Goal: Transaction & Acquisition: Book appointment/travel/reservation

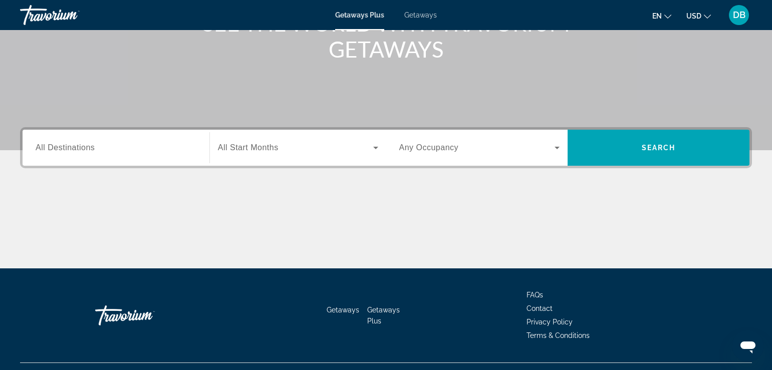
click at [123, 150] on input "Destination All Destinations" at bounding box center [116, 148] width 161 height 12
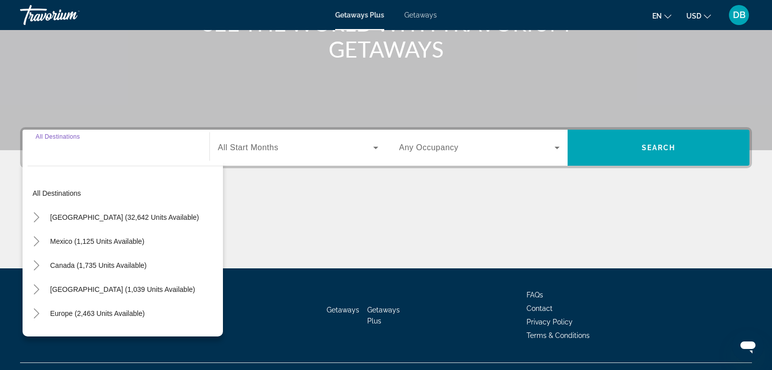
scroll to position [171, 0]
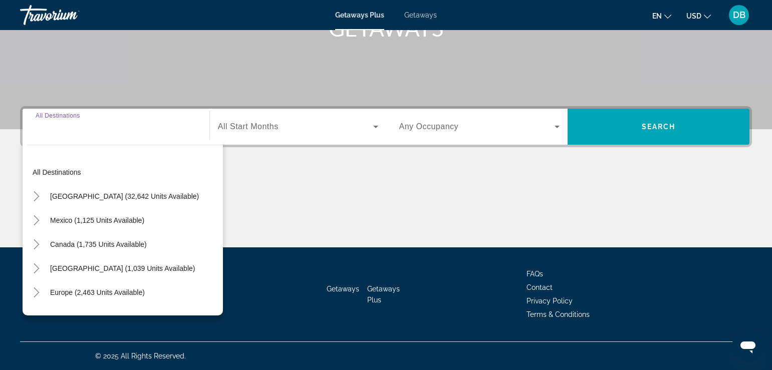
click at [111, 197] on span "[GEOGRAPHIC_DATA] (32,642 units available)" at bounding box center [124, 196] width 149 height 8
type input "**********"
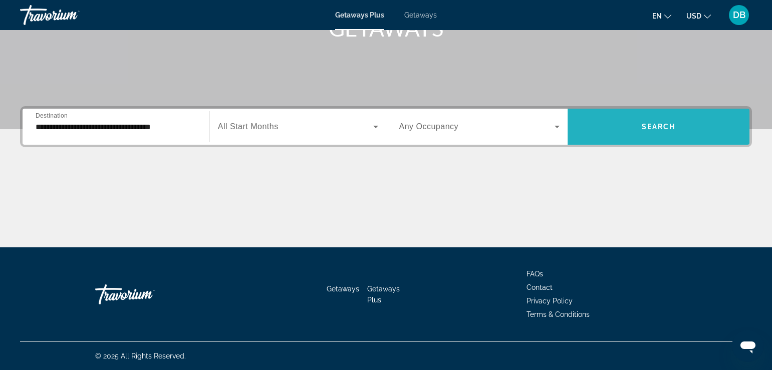
click at [609, 125] on span "Search widget" at bounding box center [658, 127] width 182 height 24
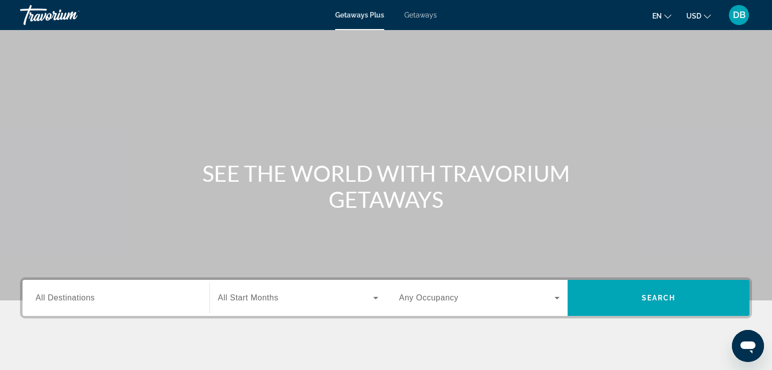
click at [408, 18] on span "Getaways" at bounding box center [420, 15] width 33 height 8
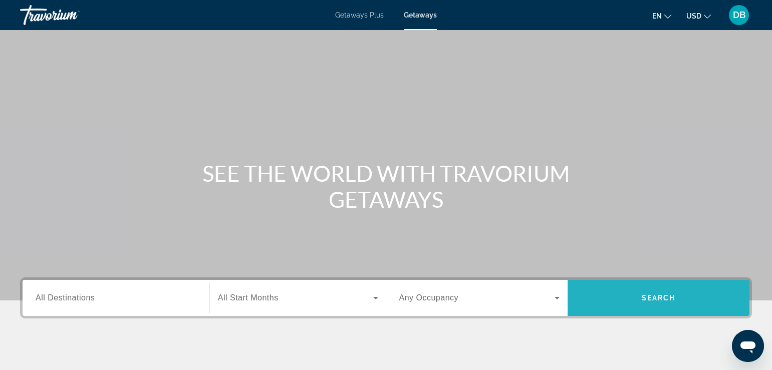
click at [604, 301] on span "Search widget" at bounding box center [658, 298] width 182 height 24
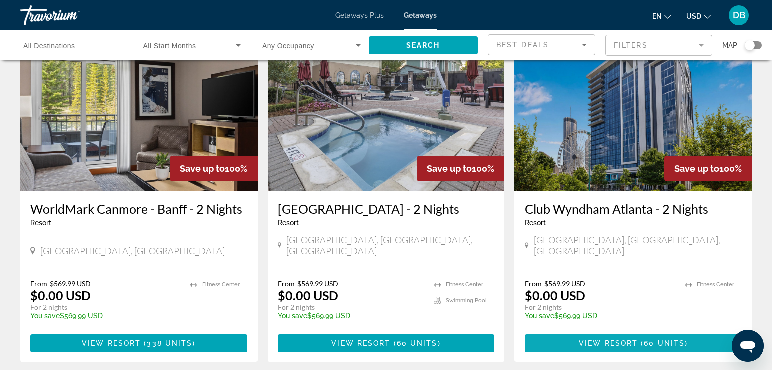
scroll to position [1202, 0]
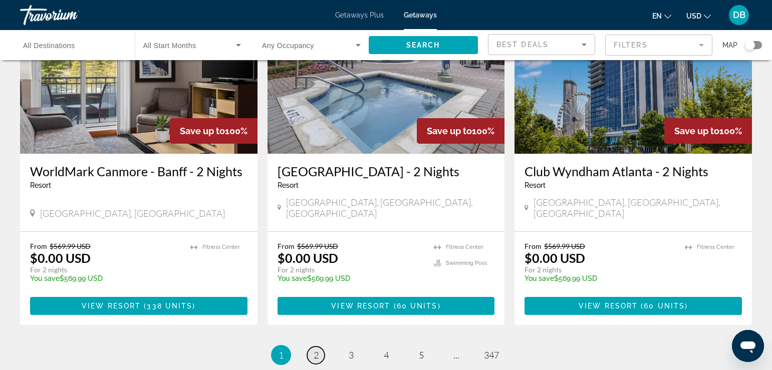
click at [318, 350] on span "2" at bounding box center [316, 355] width 5 height 11
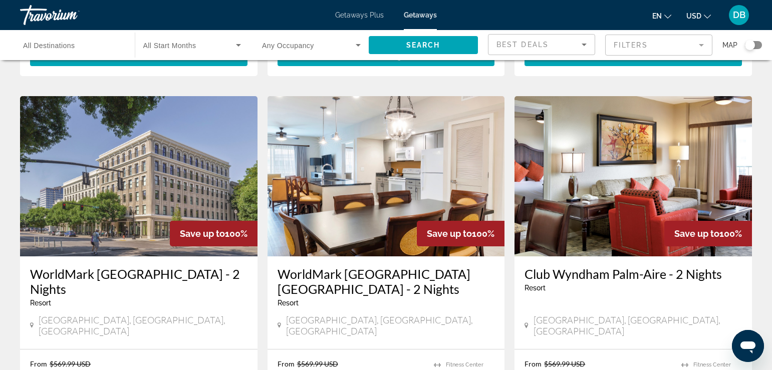
scroll to position [401, 0]
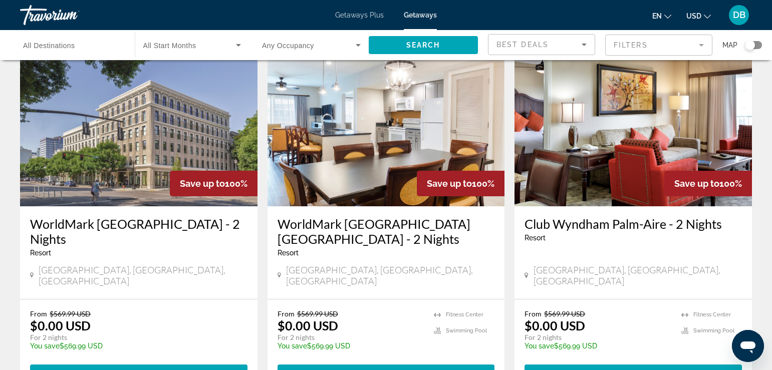
click at [624, 169] on img "Main content" at bounding box center [632, 126] width 237 height 160
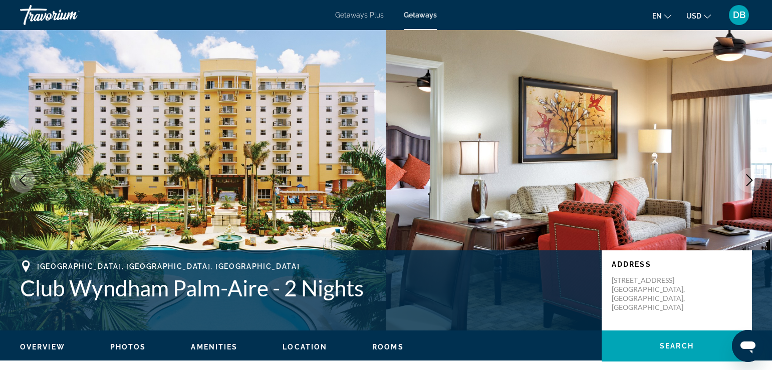
click at [129, 345] on span "Photos" at bounding box center [128, 347] width 36 height 8
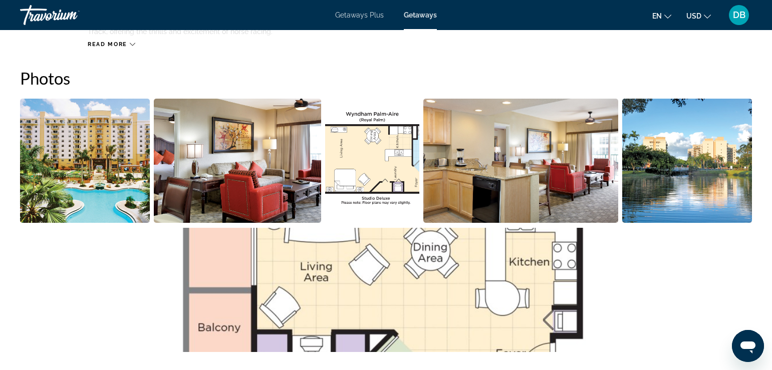
scroll to position [446, 0]
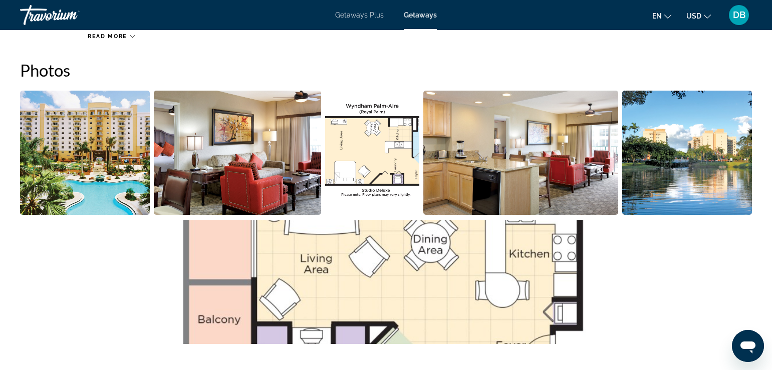
click at [64, 165] on img "Open full-screen image slider" at bounding box center [85, 153] width 130 height 124
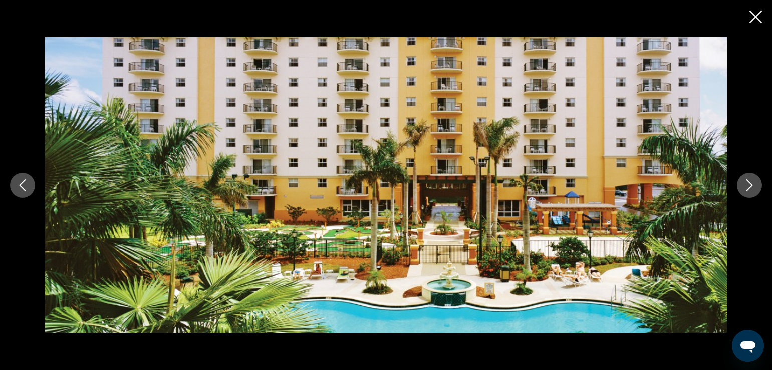
click at [759, 188] on button "Next image" at bounding box center [749, 185] width 25 height 25
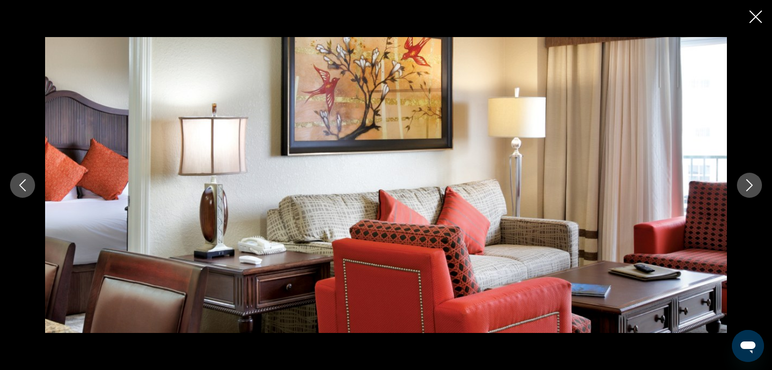
click at [756, 188] on button "Next image" at bounding box center [749, 185] width 25 height 25
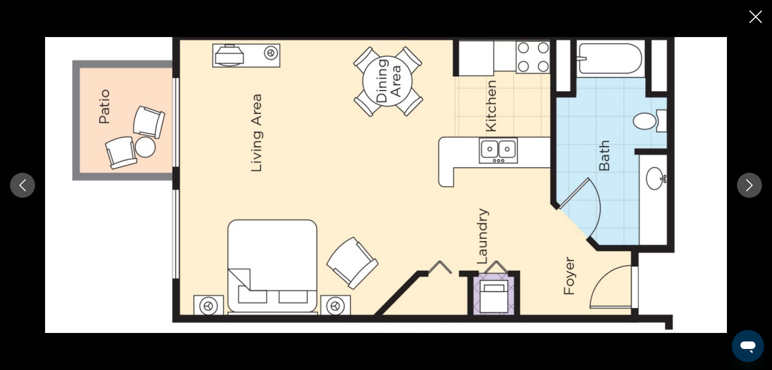
click at [755, 188] on icon "Next image" at bounding box center [749, 185] width 12 height 12
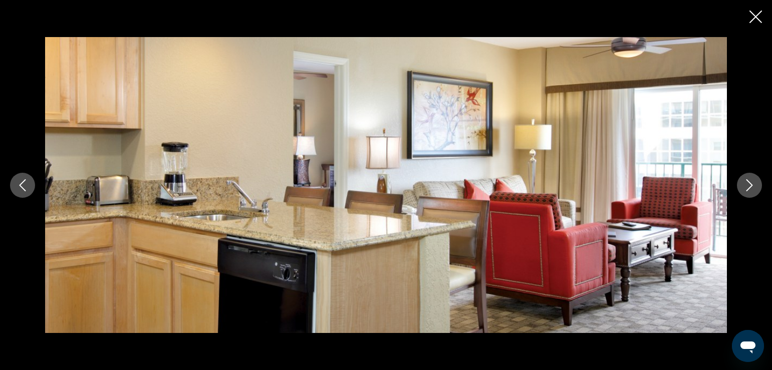
click at [748, 187] on icon "Next image" at bounding box center [749, 185] width 12 height 12
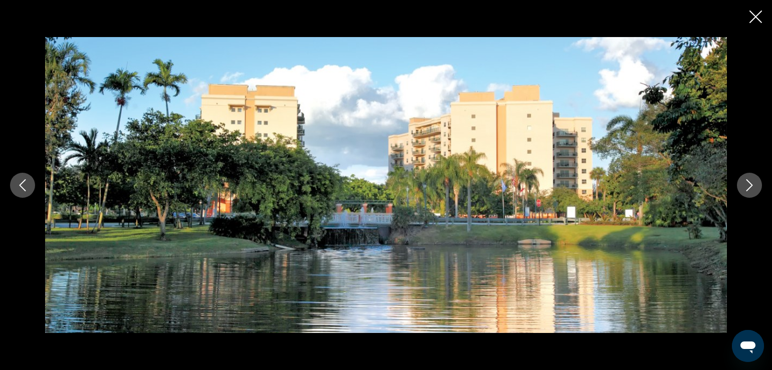
click at [748, 187] on icon "Next image" at bounding box center [749, 185] width 12 height 12
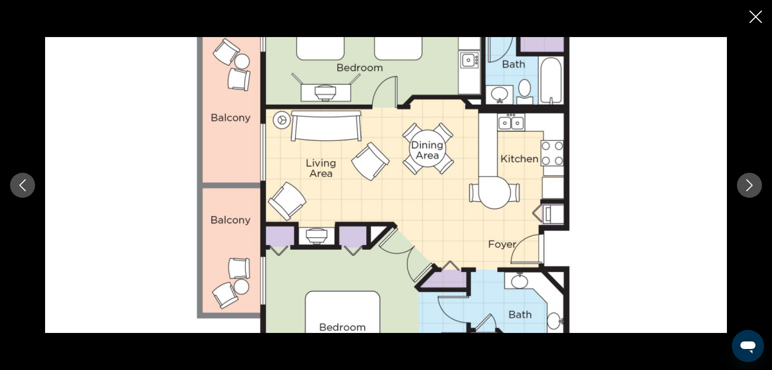
click at [748, 187] on icon "Next image" at bounding box center [749, 185] width 12 height 12
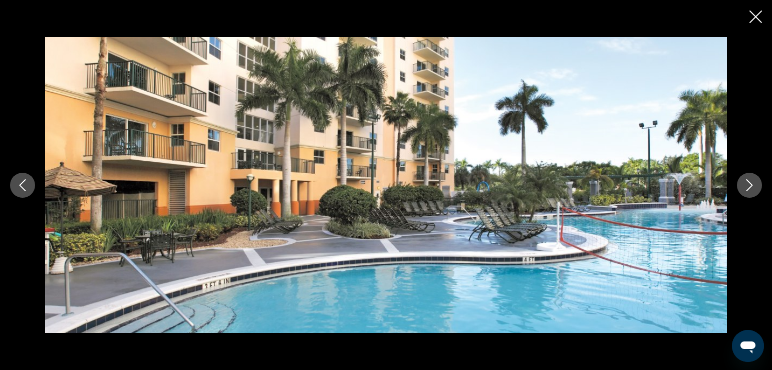
click at [748, 187] on icon "Next image" at bounding box center [749, 185] width 12 height 12
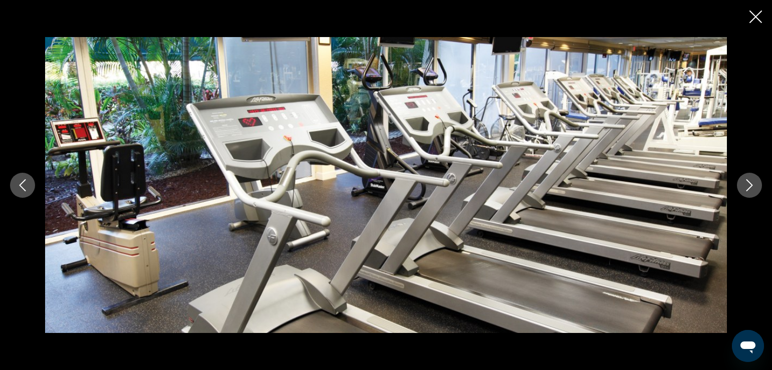
click at [750, 187] on icon "Next image" at bounding box center [749, 185] width 7 height 12
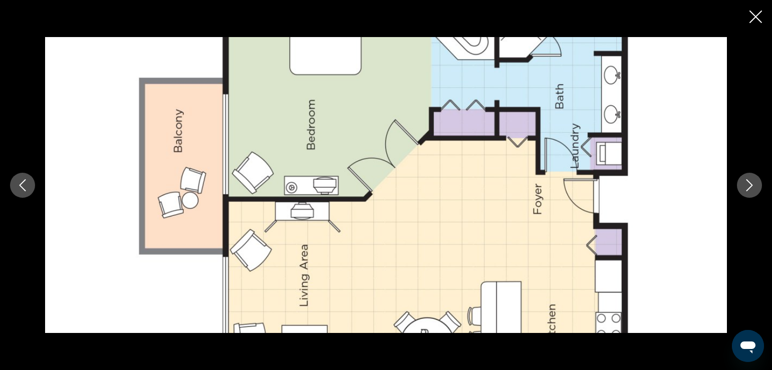
click at [750, 187] on icon "Next image" at bounding box center [749, 185] width 7 height 12
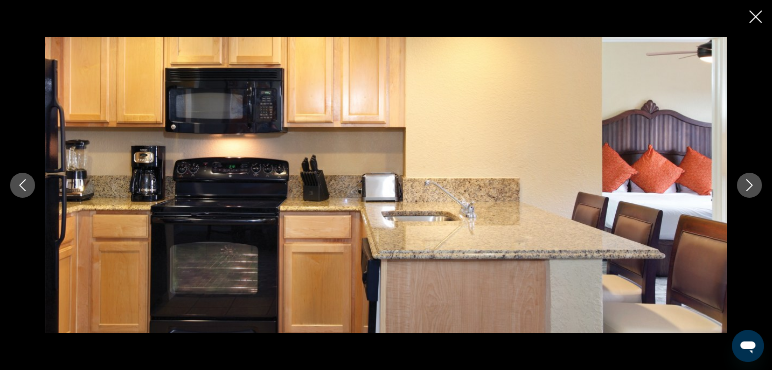
click at [750, 187] on icon "Next image" at bounding box center [749, 185] width 7 height 12
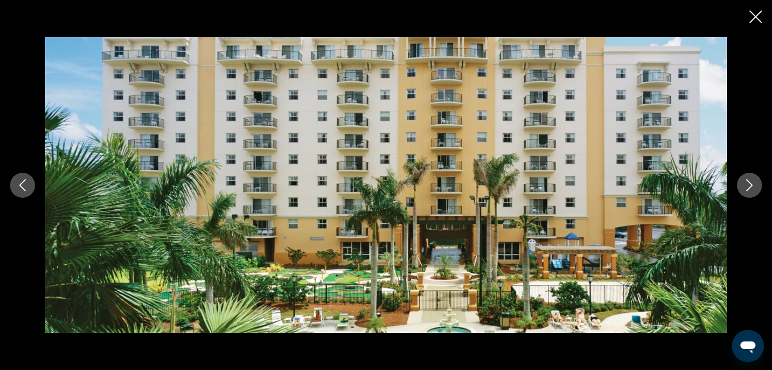
click at [750, 187] on icon "Next image" at bounding box center [749, 185] width 7 height 12
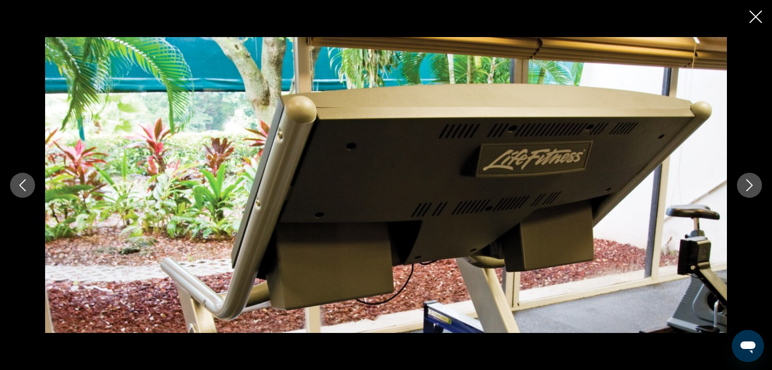
click at [750, 185] on icon "Next image" at bounding box center [749, 185] width 12 height 12
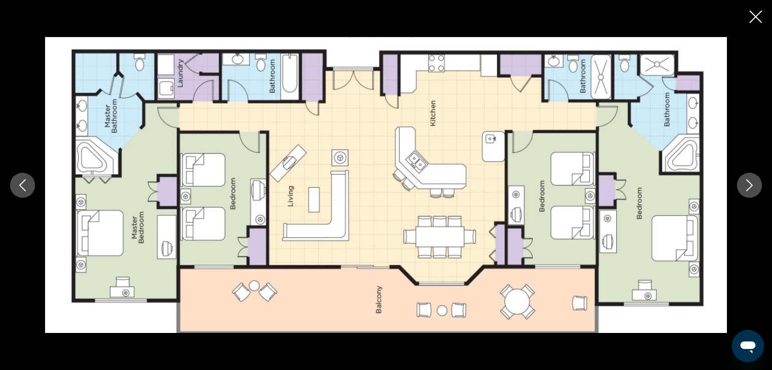
click at [748, 183] on icon "Next image" at bounding box center [749, 185] width 12 height 12
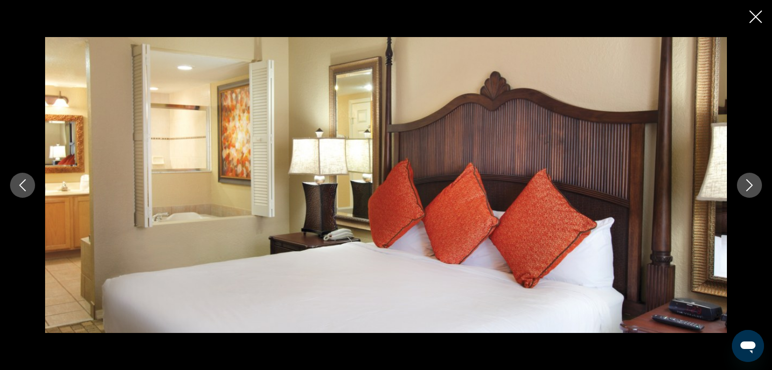
click at [747, 185] on icon "Next image" at bounding box center [749, 185] width 12 height 12
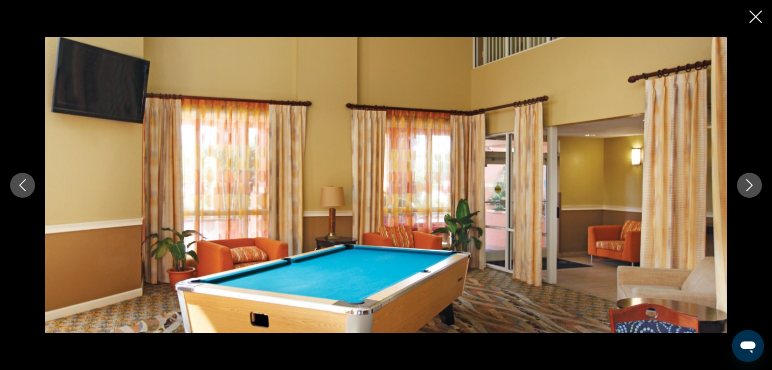
click at [747, 185] on icon "Next image" at bounding box center [749, 185] width 12 height 12
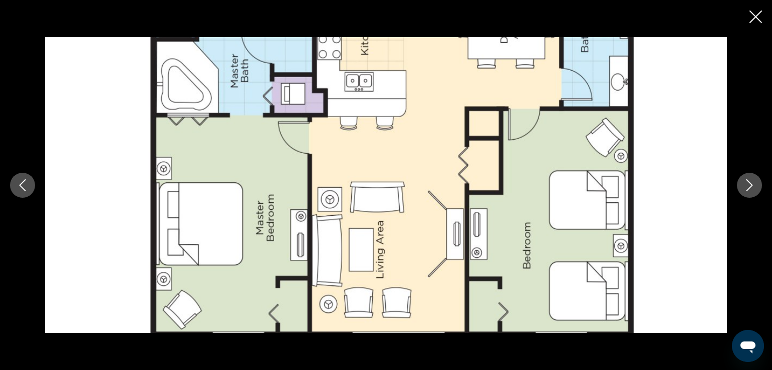
click at [747, 185] on icon "Next image" at bounding box center [749, 185] width 12 height 12
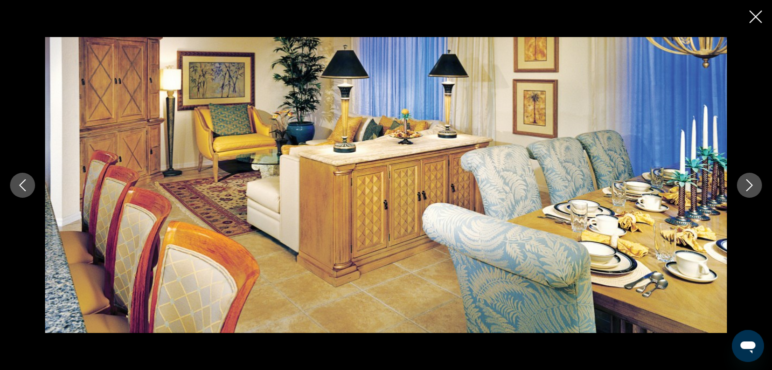
click at [747, 185] on icon "Next image" at bounding box center [749, 185] width 12 height 12
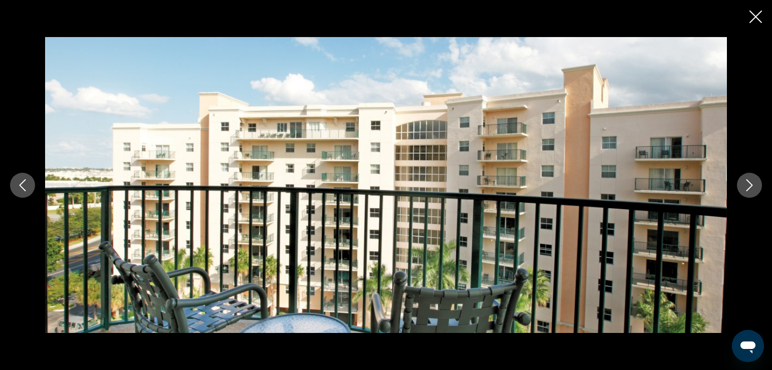
click at [747, 185] on icon "Next image" at bounding box center [749, 185] width 12 height 12
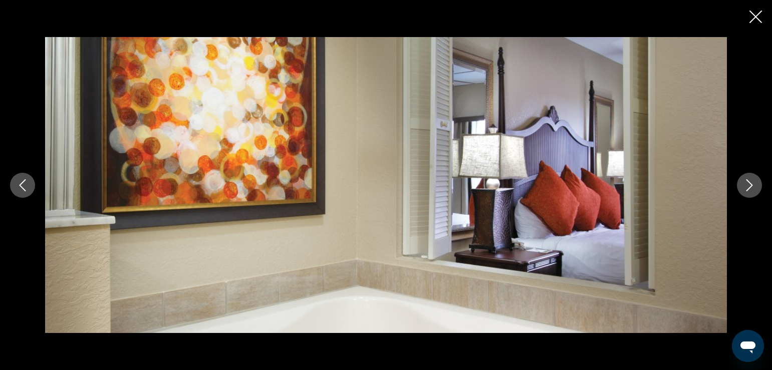
click at [747, 185] on icon "Next image" at bounding box center [749, 185] width 12 height 12
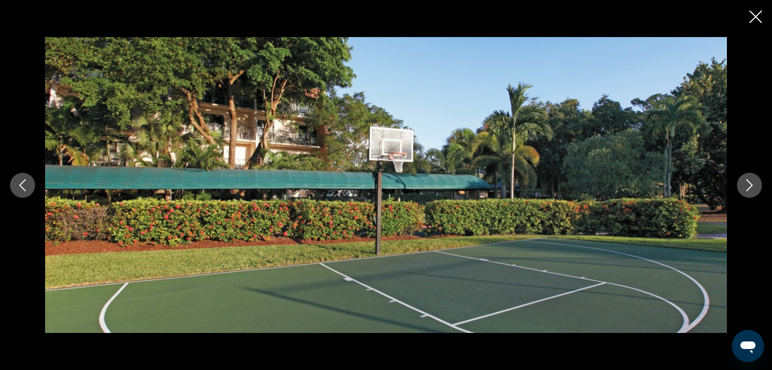
click at [747, 185] on icon "Next image" at bounding box center [749, 185] width 12 height 12
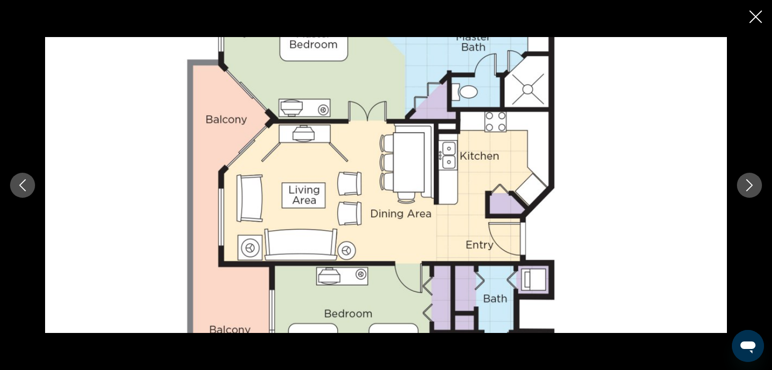
click at [747, 185] on icon "Next image" at bounding box center [749, 185] width 12 height 12
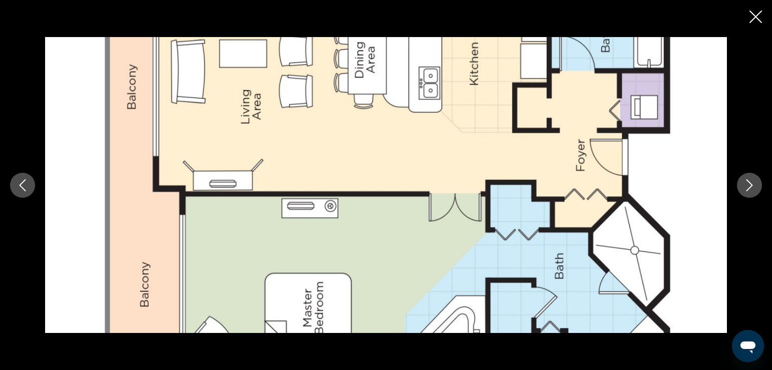
click at [747, 185] on icon "Next image" at bounding box center [749, 185] width 12 height 12
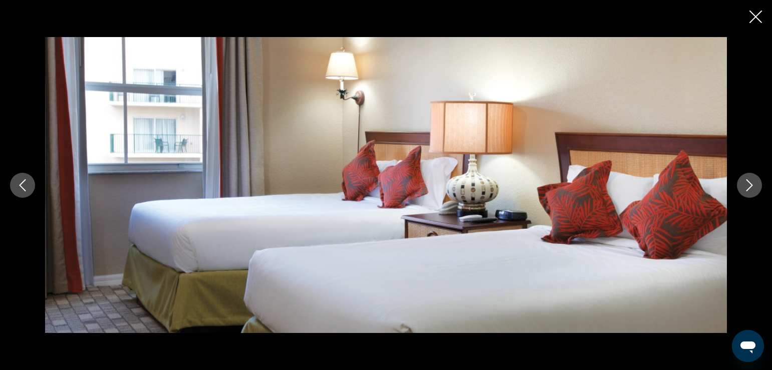
click at [746, 185] on icon "Next image" at bounding box center [749, 185] width 12 height 12
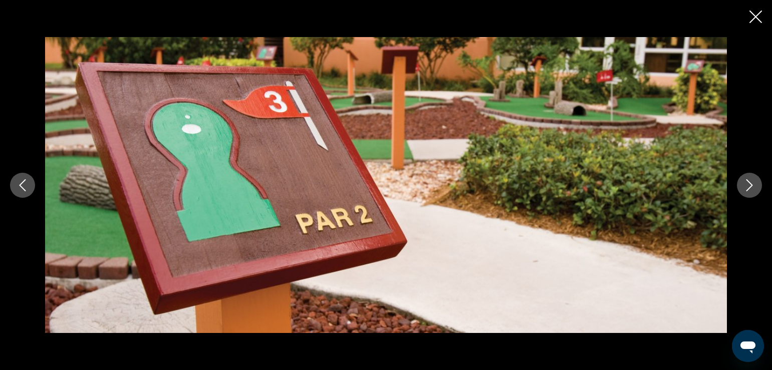
click at [746, 185] on icon "Next image" at bounding box center [749, 185] width 12 height 12
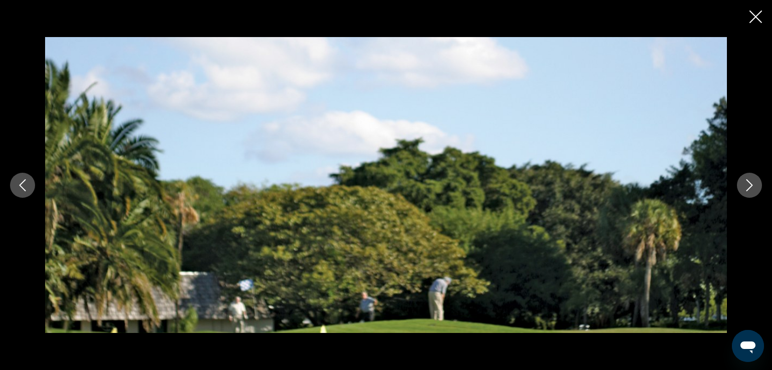
click at [746, 185] on icon "Next image" at bounding box center [749, 185] width 12 height 12
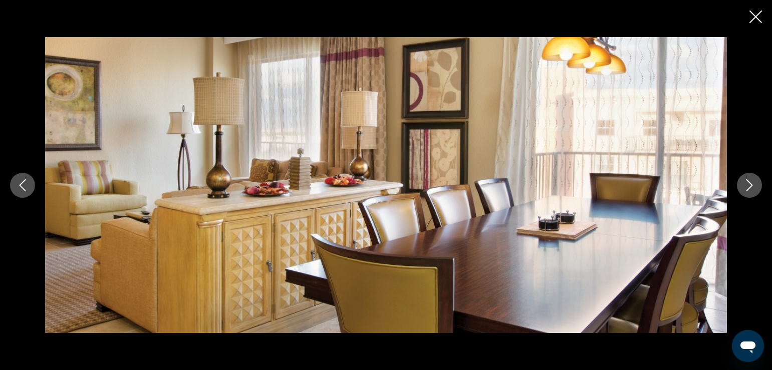
click at [746, 185] on icon "Next image" at bounding box center [749, 185] width 12 height 12
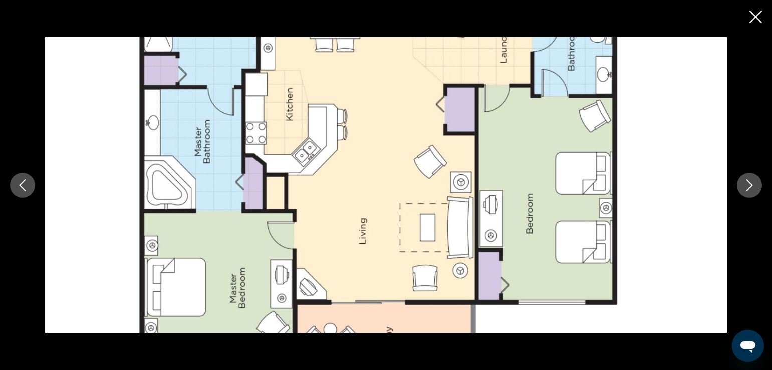
click at [746, 185] on icon "Next image" at bounding box center [749, 185] width 12 height 12
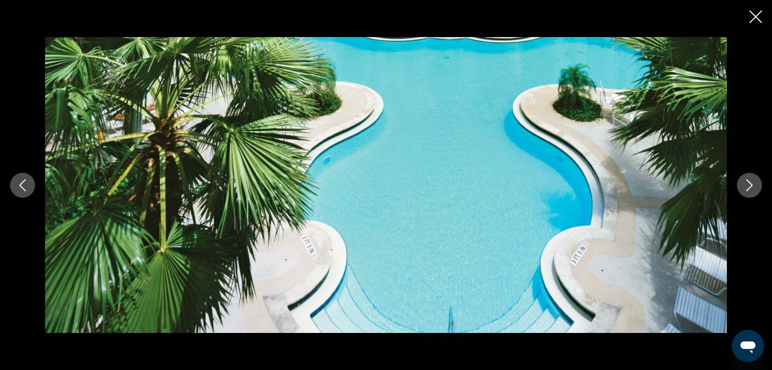
click at [746, 185] on icon "Next image" at bounding box center [749, 185] width 12 height 12
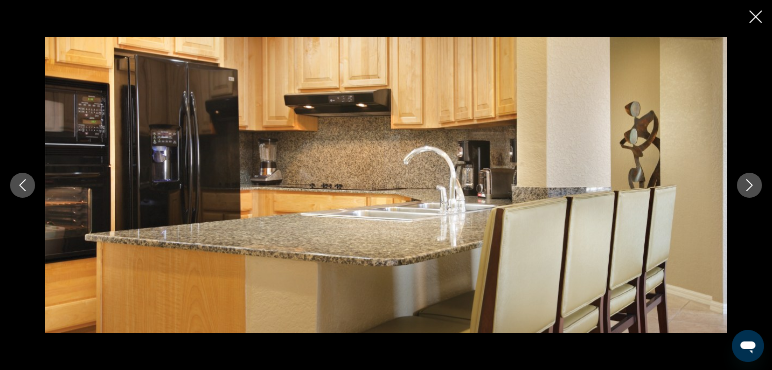
click at [746, 185] on icon "Next image" at bounding box center [749, 185] width 12 height 12
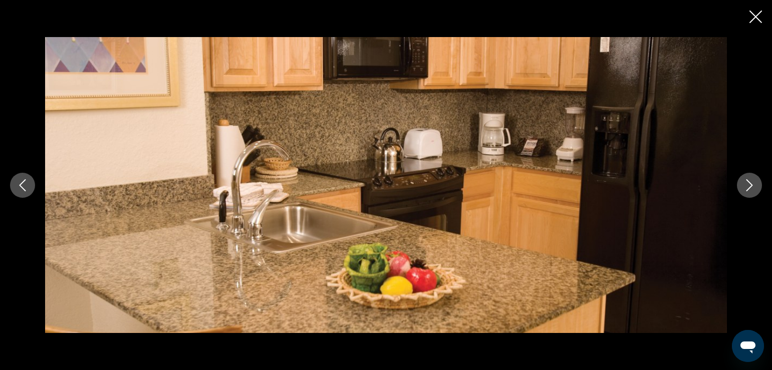
click at [746, 185] on icon "Next image" at bounding box center [749, 185] width 12 height 12
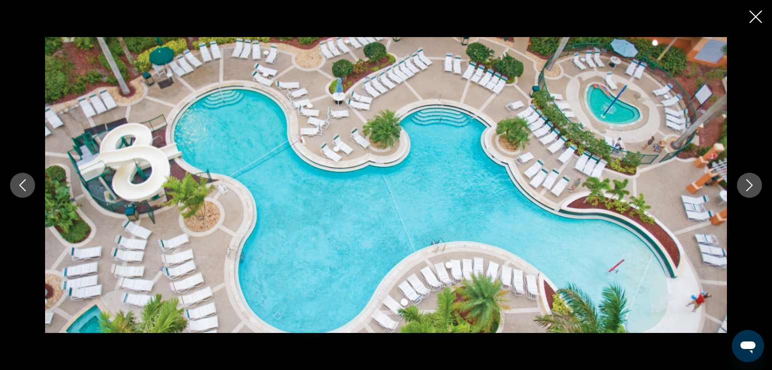
click at [750, 183] on icon "Next image" at bounding box center [749, 185] width 7 height 12
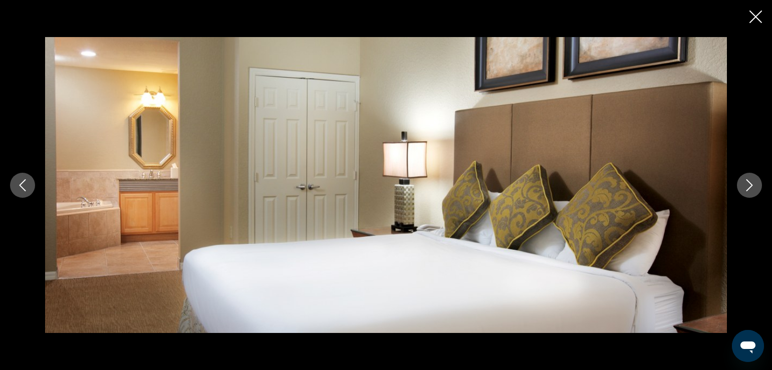
click at [750, 183] on icon "Next image" at bounding box center [749, 185] width 7 height 12
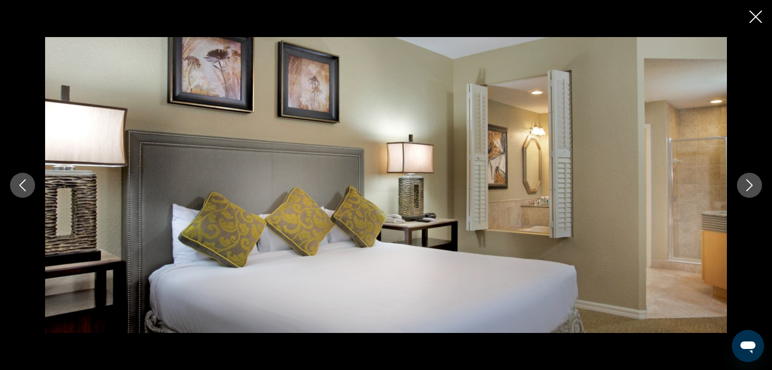
click at [750, 183] on icon "Next image" at bounding box center [749, 185] width 7 height 12
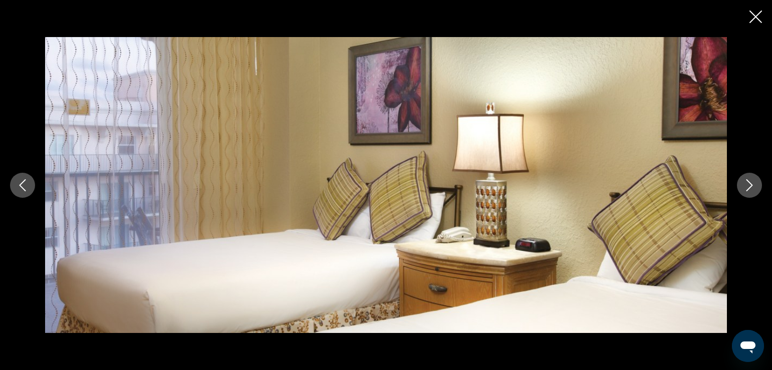
click at [749, 183] on icon "Next image" at bounding box center [749, 185] width 7 height 12
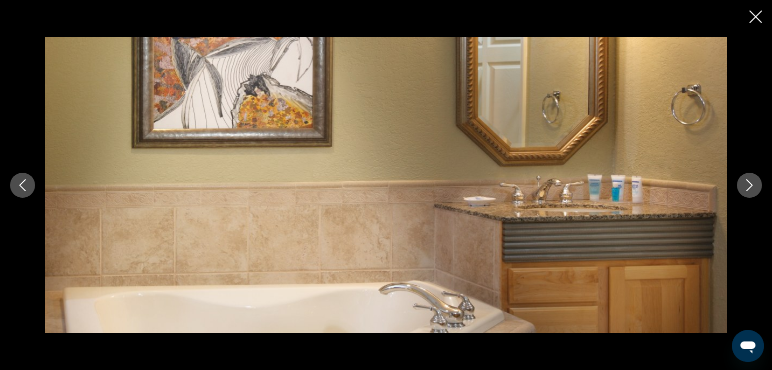
click at [749, 183] on icon "Next image" at bounding box center [749, 185] width 7 height 12
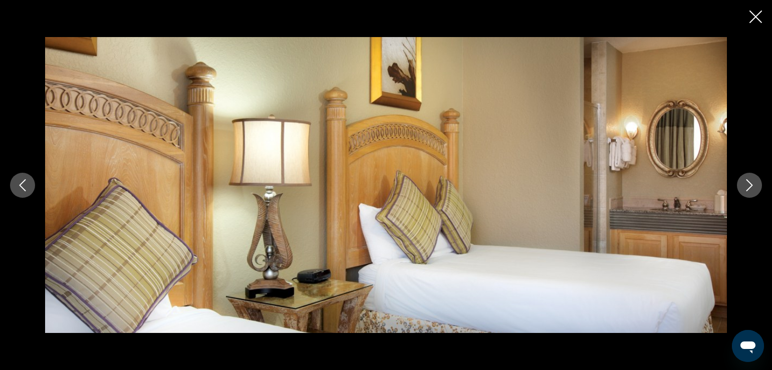
click at [749, 183] on icon "Next image" at bounding box center [749, 185] width 7 height 12
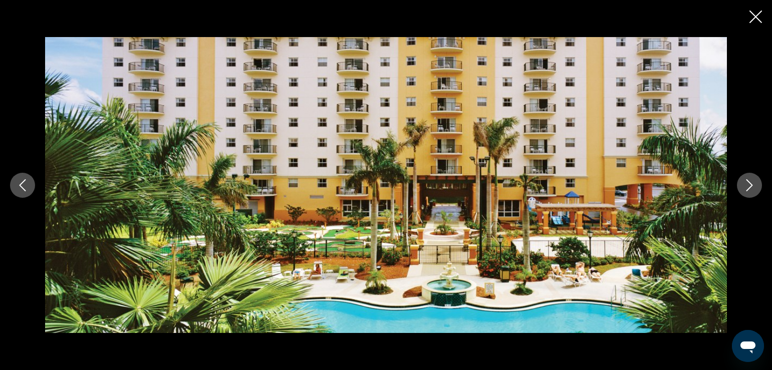
click at [749, 183] on icon "Next image" at bounding box center [749, 185] width 7 height 12
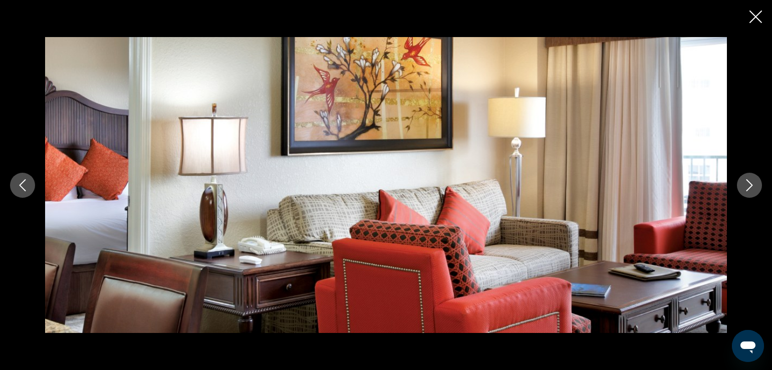
click at [749, 183] on icon "Next image" at bounding box center [749, 185] width 7 height 12
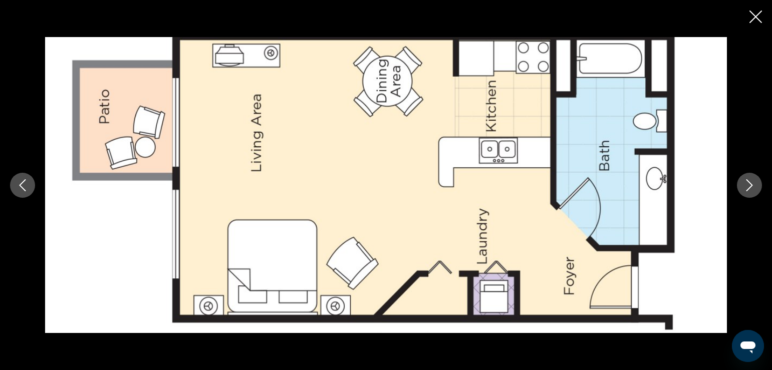
click at [749, 183] on icon "Next image" at bounding box center [749, 185] width 7 height 12
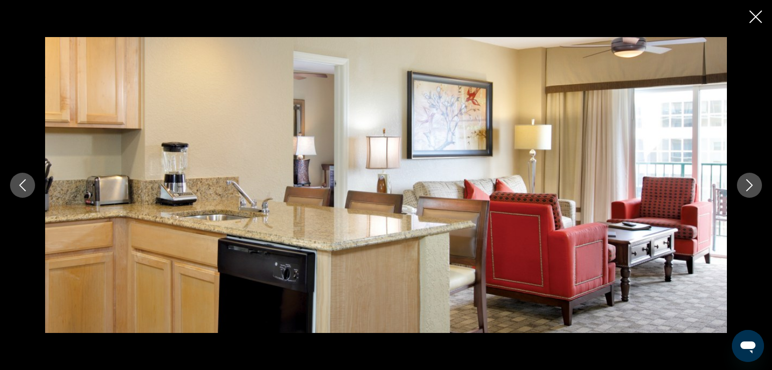
click at [749, 183] on icon "Next image" at bounding box center [749, 185] width 7 height 12
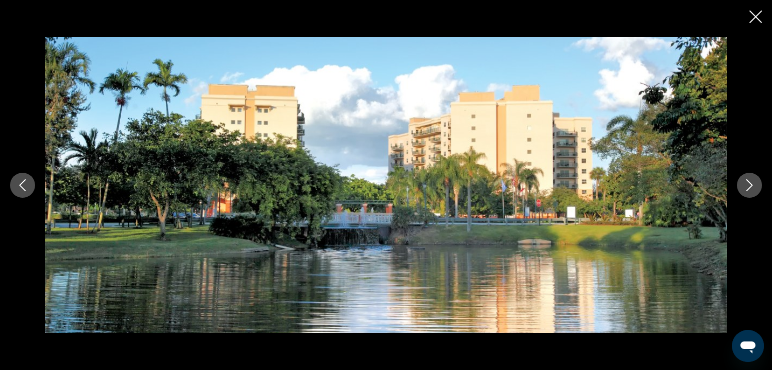
click at [749, 183] on icon "Next image" at bounding box center [749, 185] width 7 height 12
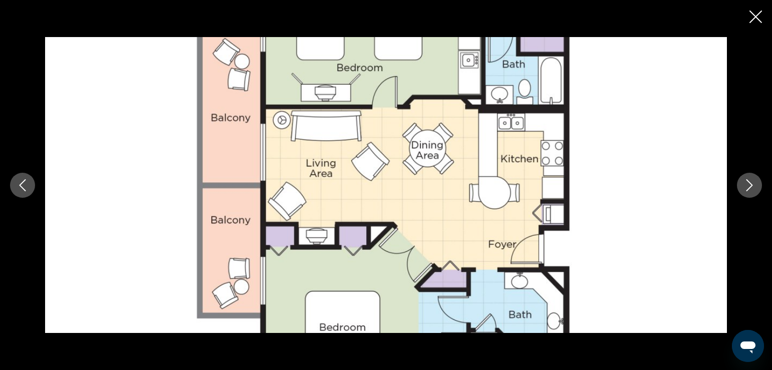
click at [749, 183] on icon "Next image" at bounding box center [749, 185] width 7 height 12
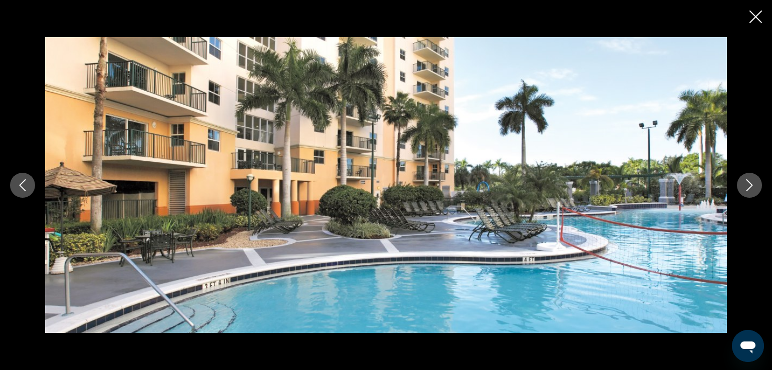
click at [749, 183] on icon "Next image" at bounding box center [749, 185] width 7 height 12
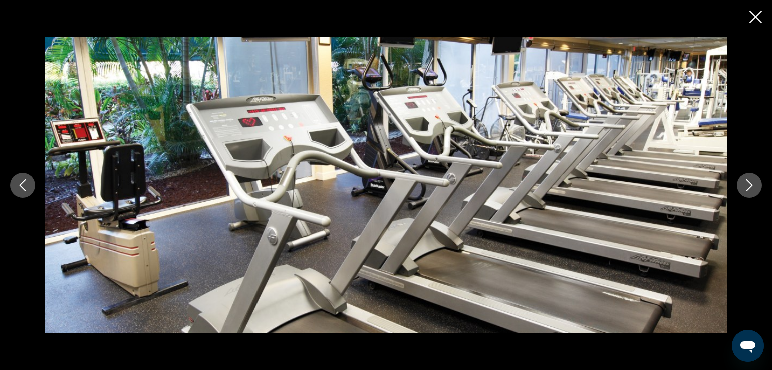
click at [749, 183] on icon "Next image" at bounding box center [749, 185] width 7 height 12
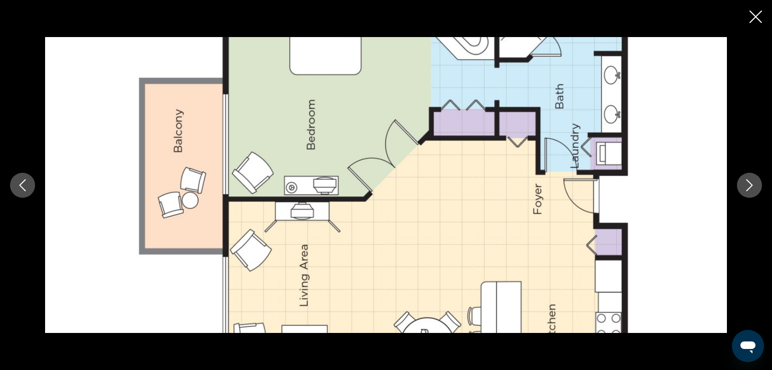
click at [749, 183] on icon "Next image" at bounding box center [749, 185] width 7 height 12
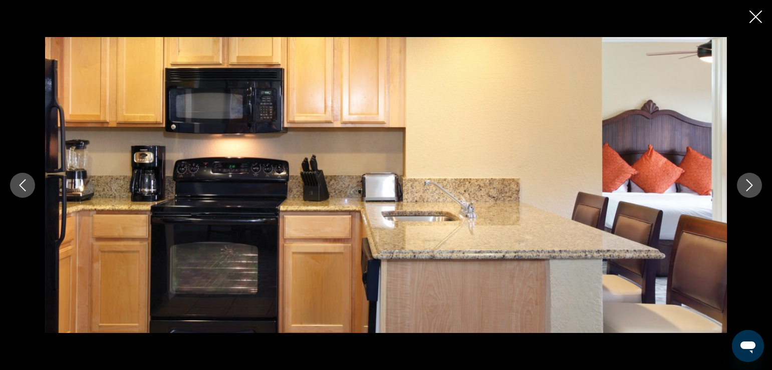
click at [749, 183] on icon "Next image" at bounding box center [749, 185] width 7 height 12
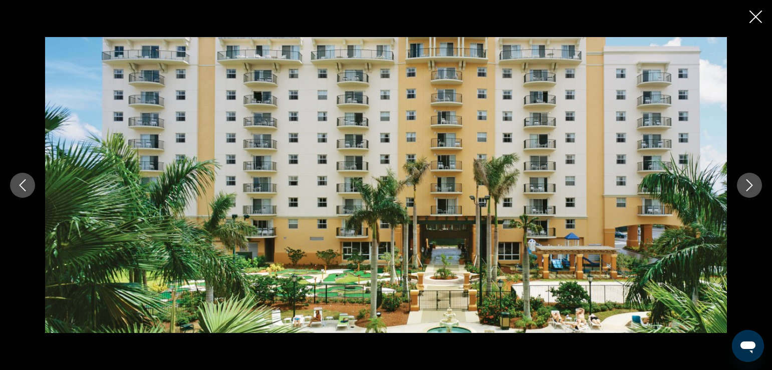
click at [749, 183] on icon "Next image" at bounding box center [749, 185] width 7 height 12
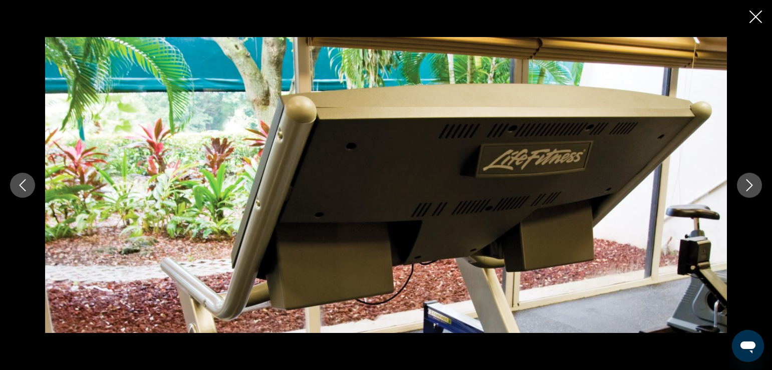
click at [749, 183] on icon "Next image" at bounding box center [749, 185] width 7 height 12
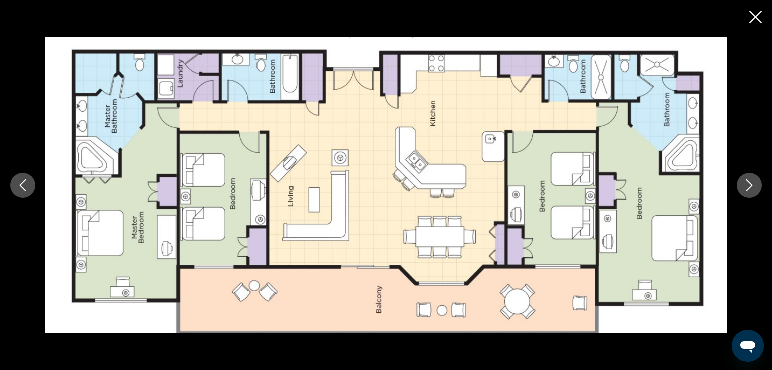
click at [752, 16] on icon "Close slideshow" at bounding box center [755, 17] width 13 height 13
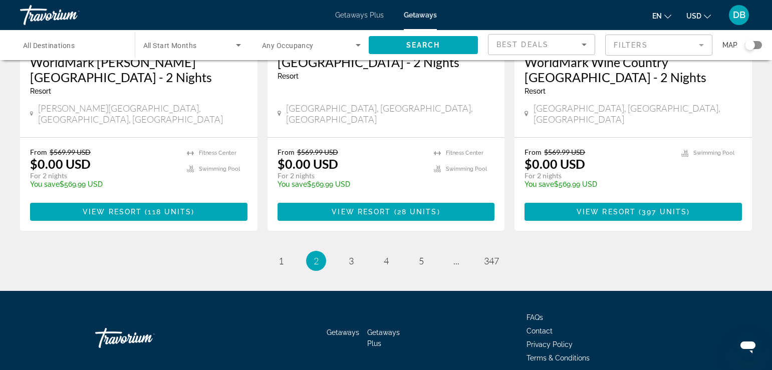
scroll to position [1310, 0]
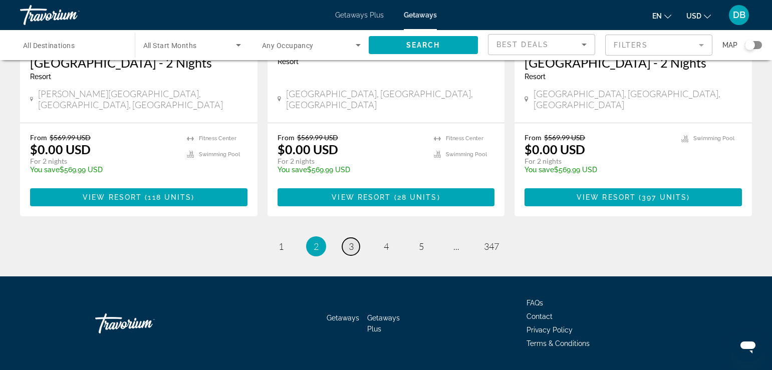
click at [352, 241] on span "3" at bounding box center [351, 246] width 5 height 11
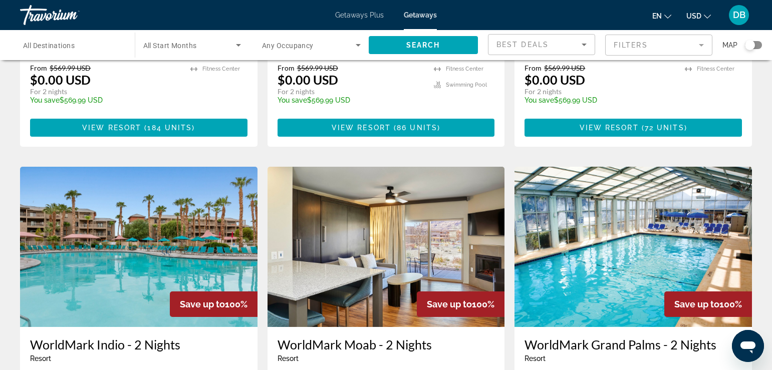
scroll to position [651, 0]
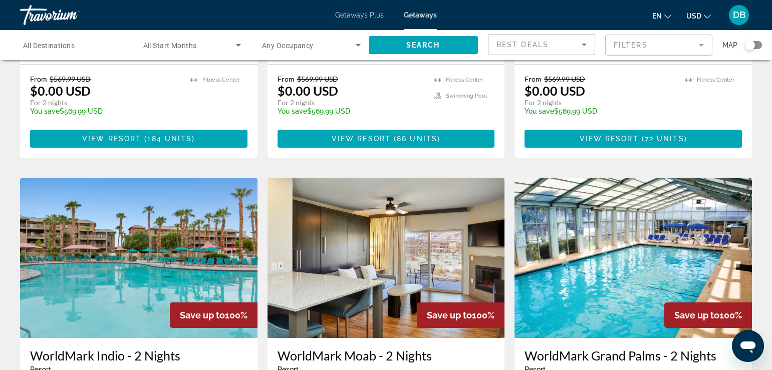
click at [569, 207] on img "Main content" at bounding box center [632, 258] width 237 height 160
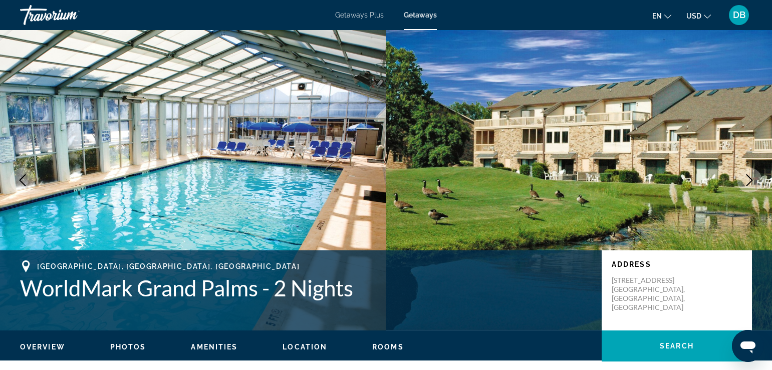
click at [130, 346] on span "Photos" at bounding box center [128, 347] width 36 height 8
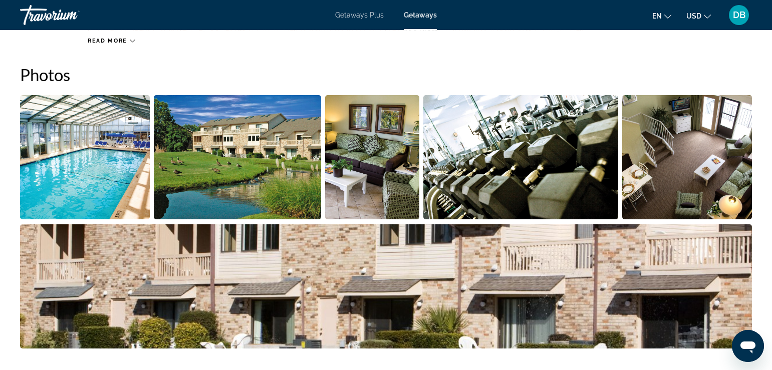
scroll to position [454, 0]
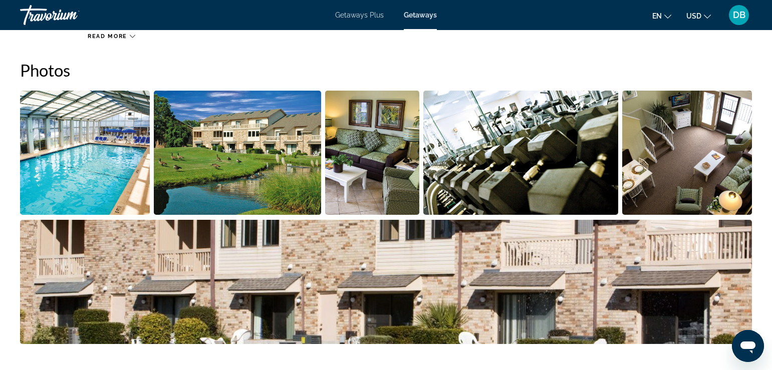
click at [92, 169] on img "Open full-screen image slider" at bounding box center [85, 153] width 130 height 124
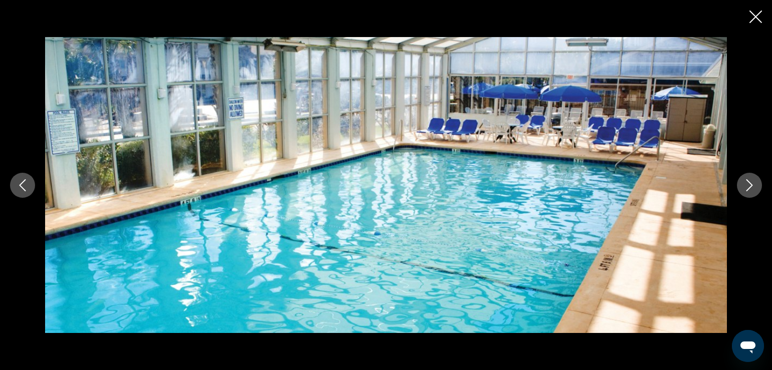
click at [748, 186] on icon "Next image" at bounding box center [749, 185] width 12 height 12
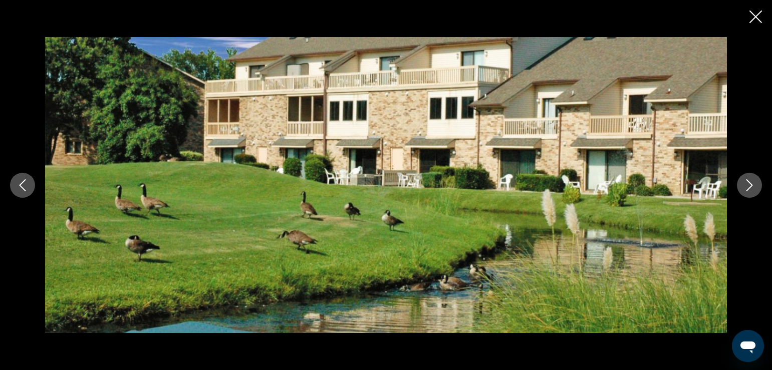
click at [748, 186] on icon "Next image" at bounding box center [749, 185] width 12 height 12
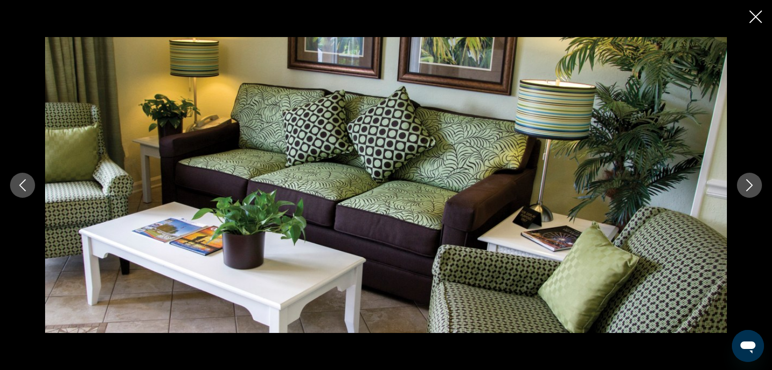
click at [748, 186] on icon "Next image" at bounding box center [749, 185] width 12 height 12
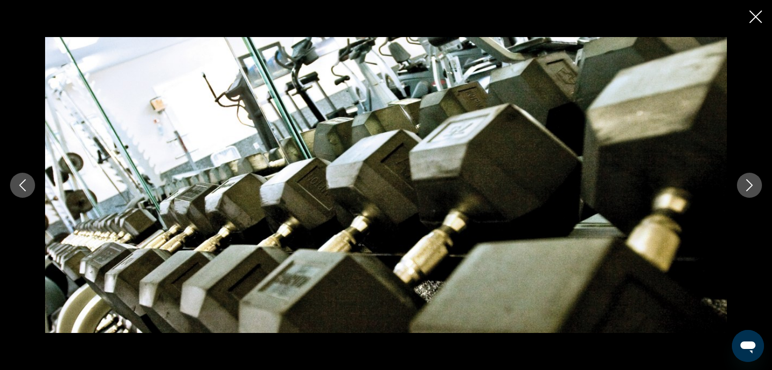
click at [748, 186] on icon "Next image" at bounding box center [749, 185] width 12 height 12
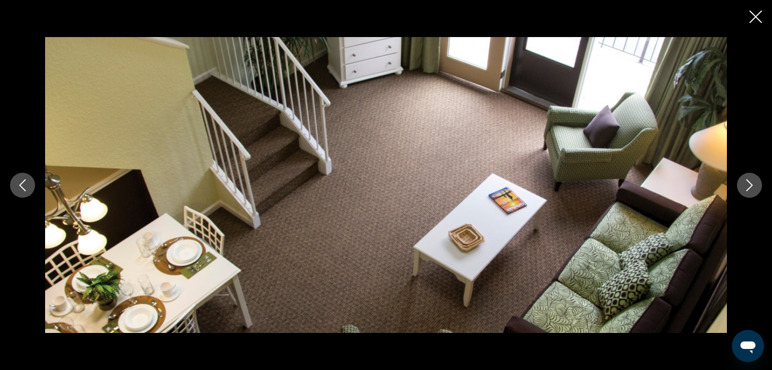
click at [748, 186] on icon "Next image" at bounding box center [749, 185] width 12 height 12
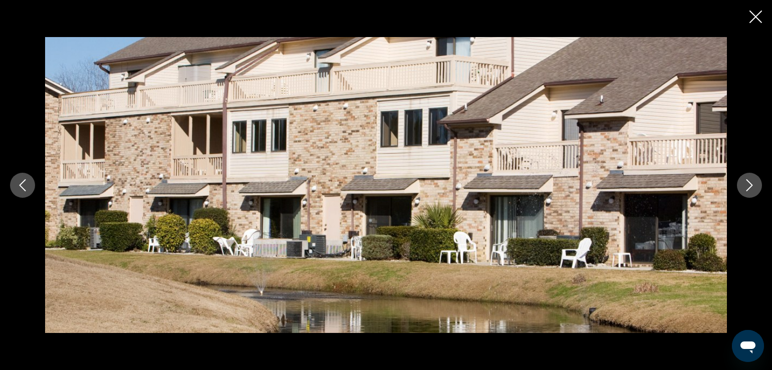
click at [748, 186] on icon "Next image" at bounding box center [749, 185] width 12 height 12
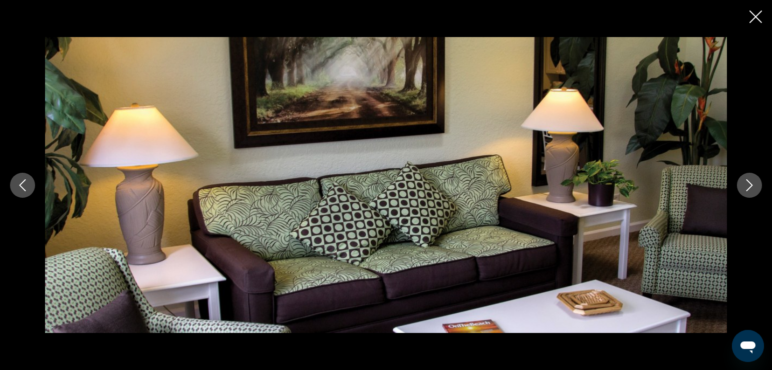
click at [748, 186] on icon "Next image" at bounding box center [749, 185] width 12 height 12
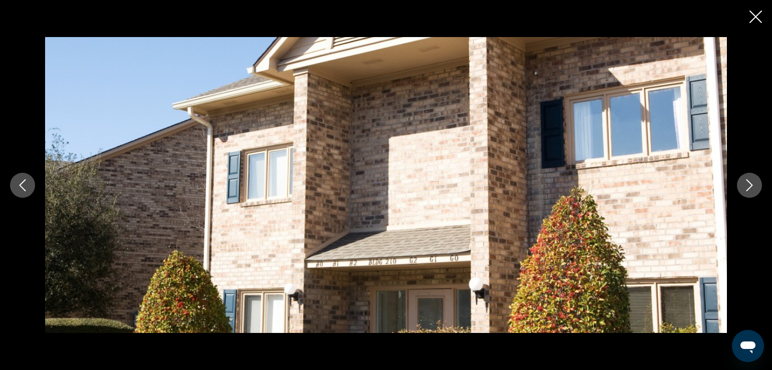
click at [748, 186] on icon "Next image" at bounding box center [749, 185] width 12 height 12
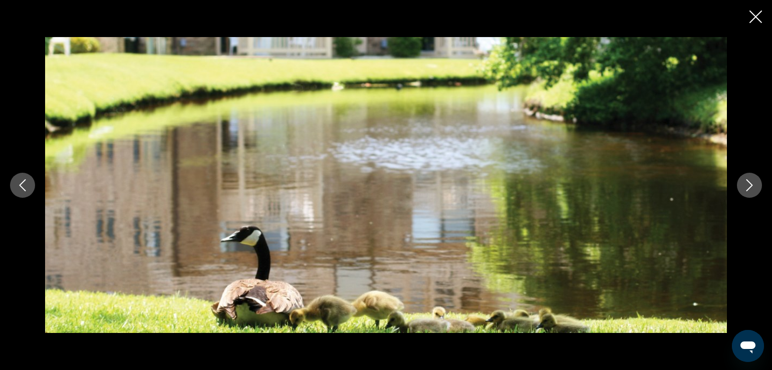
click at [748, 186] on icon "Next image" at bounding box center [749, 185] width 12 height 12
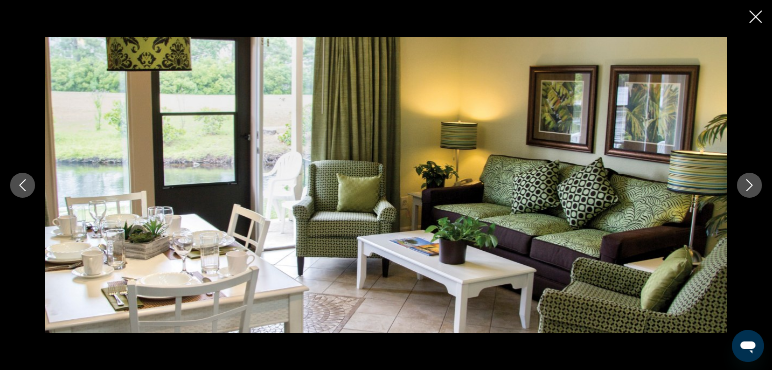
click at [748, 186] on icon "Next image" at bounding box center [749, 185] width 12 height 12
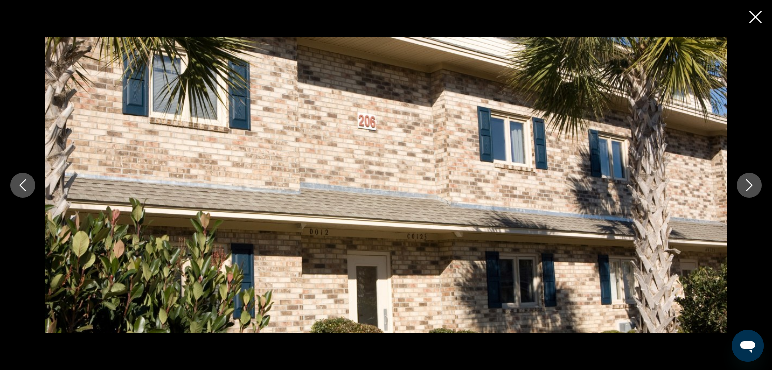
scroll to position [504, 0]
click at [748, 185] on icon "Next image" at bounding box center [749, 185] width 12 height 12
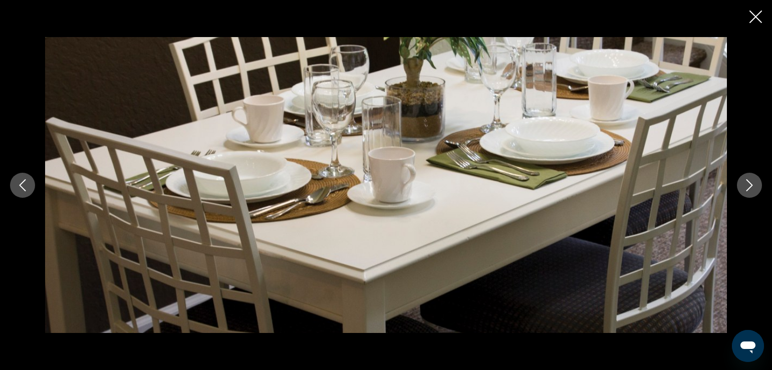
click at [748, 185] on icon "Next image" at bounding box center [749, 185] width 12 height 12
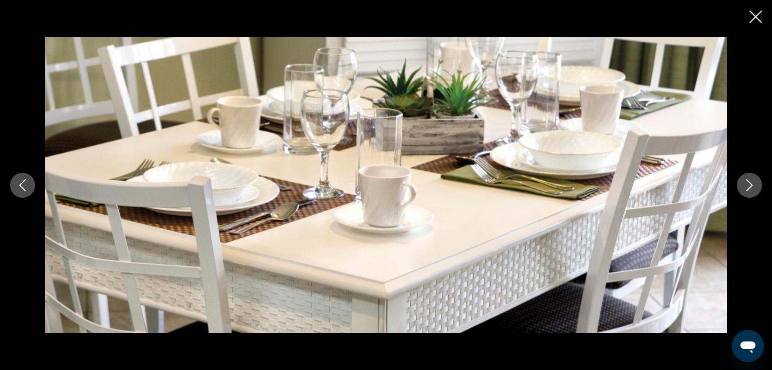
click at [748, 185] on icon "Next image" at bounding box center [749, 185] width 12 height 12
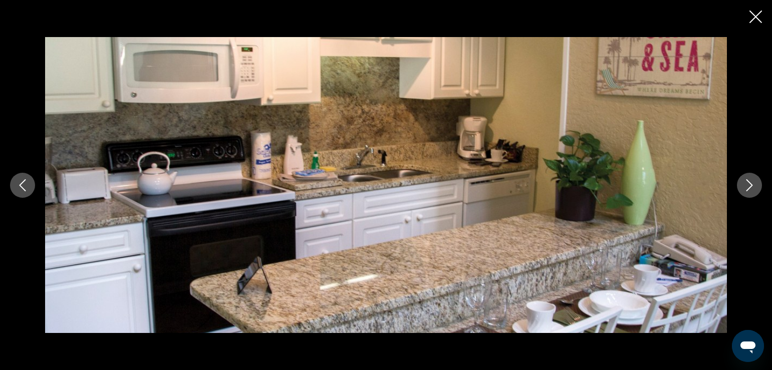
click at [748, 185] on icon "Next image" at bounding box center [749, 185] width 12 height 12
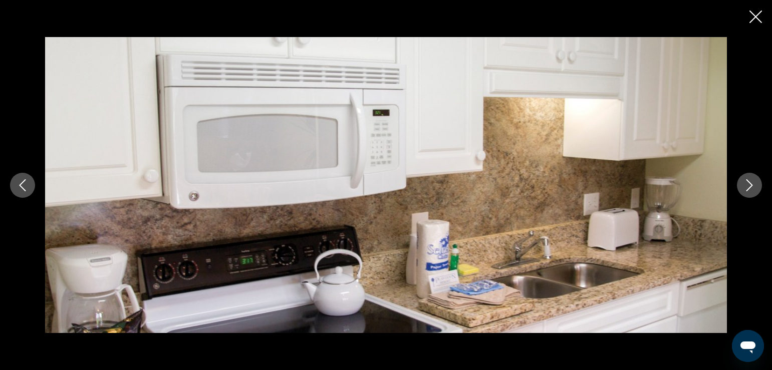
click at [748, 185] on icon "Next image" at bounding box center [749, 185] width 12 height 12
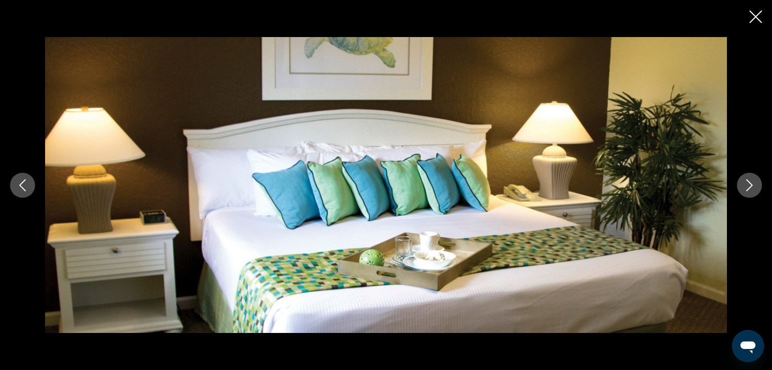
click at [748, 185] on icon "Next image" at bounding box center [749, 185] width 12 height 12
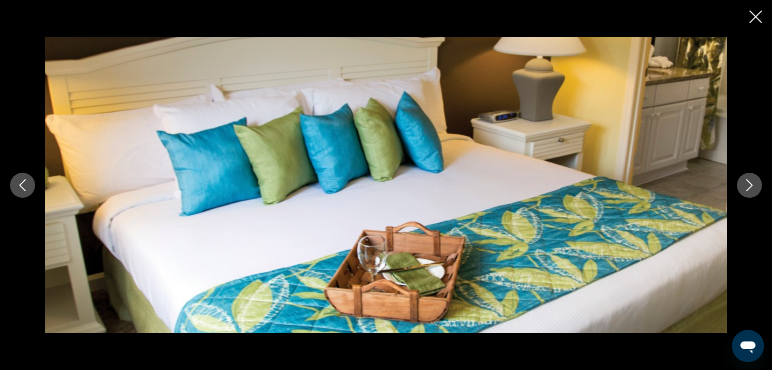
click at [748, 185] on icon "Next image" at bounding box center [749, 185] width 12 height 12
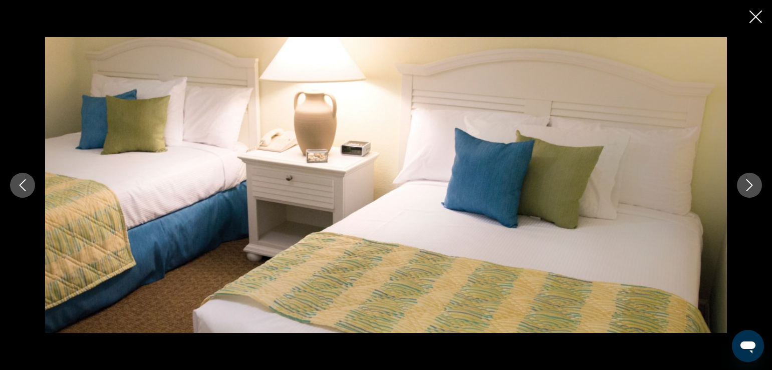
click at [748, 185] on icon "Next image" at bounding box center [749, 185] width 12 height 12
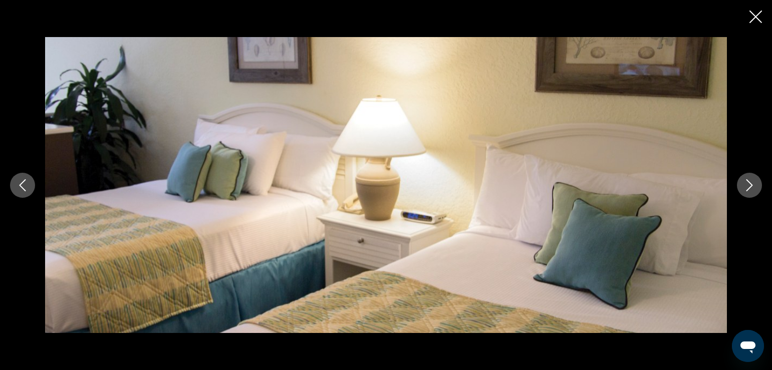
click at [748, 185] on icon "Next image" at bounding box center [749, 185] width 12 height 12
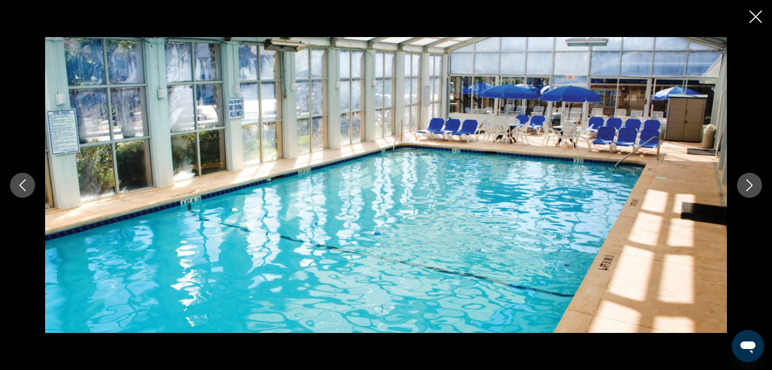
scroll to position [705, 0]
click at [756, 183] on button "Next image" at bounding box center [749, 185] width 25 height 25
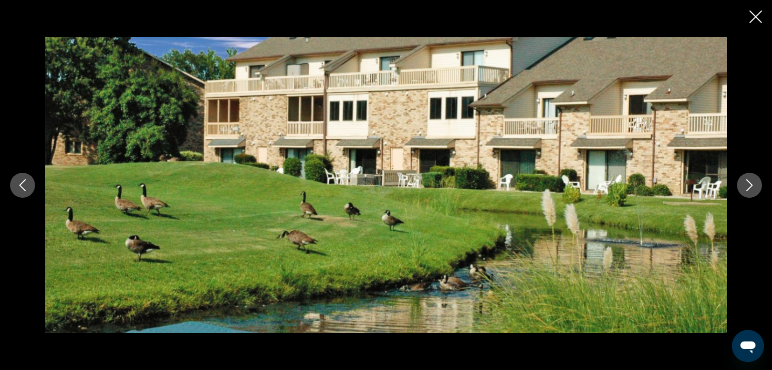
click at [745, 184] on icon "Next image" at bounding box center [749, 185] width 12 height 12
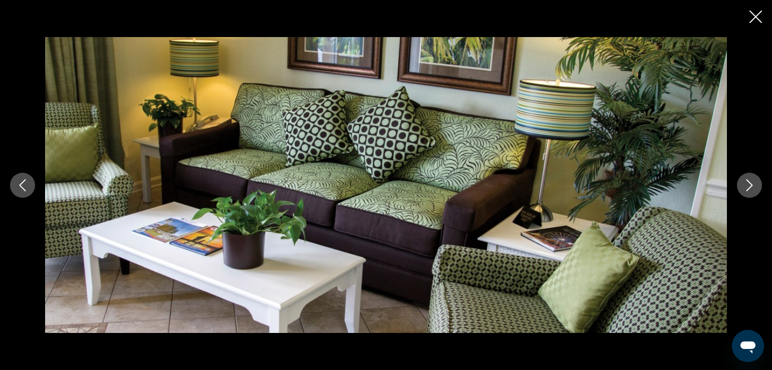
click at [745, 184] on icon "Next image" at bounding box center [749, 185] width 12 height 12
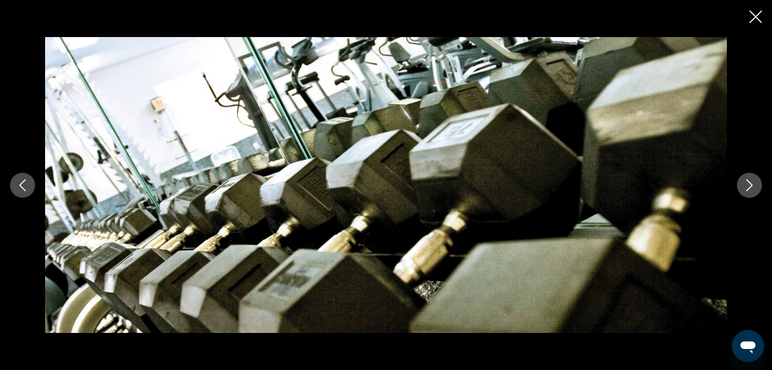
click at [745, 184] on icon "Next image" at bounding box center [749, 185] width 12 height 12
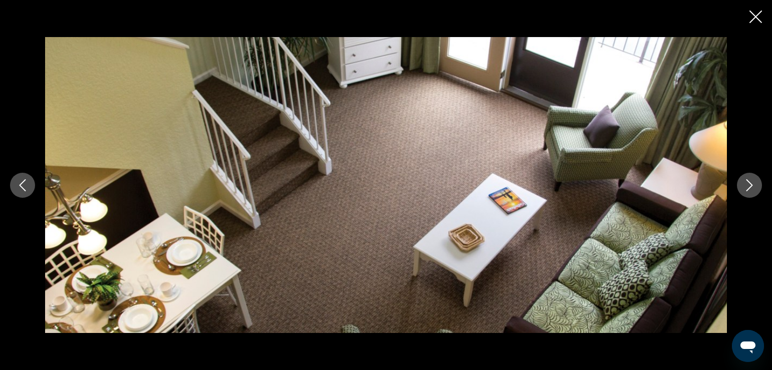
click at [745, 184] on icon "Next image" at bounding box center [749, 185] width 12 height 12
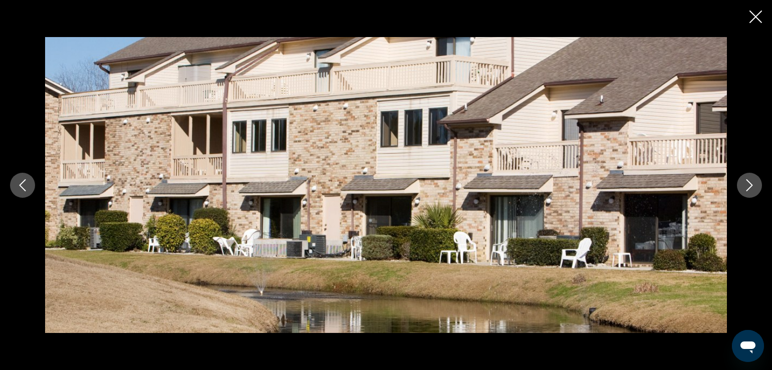
click at [745, 184] on icon "Next image" at bounding box center [749, 185] width 12 height 12
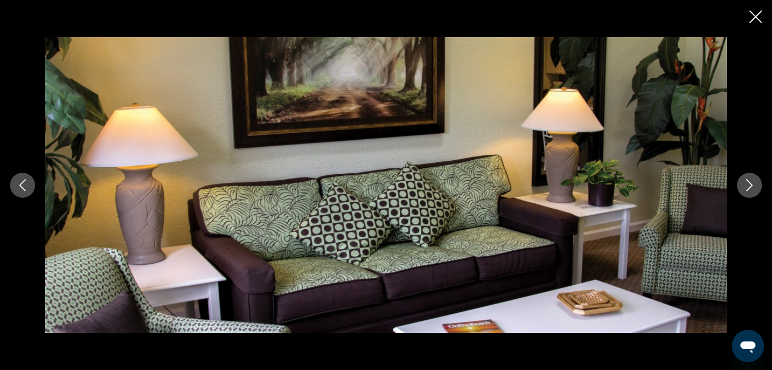
click at [745, 184] on icon "Next image" at bounding box center [749, 185] width 12 height 12
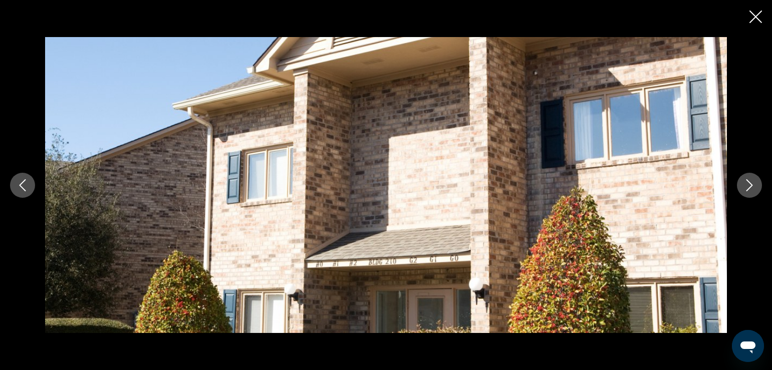
click at [745, 184] on icon "Next image" at bounding box center [749, 185] width 12 height 12
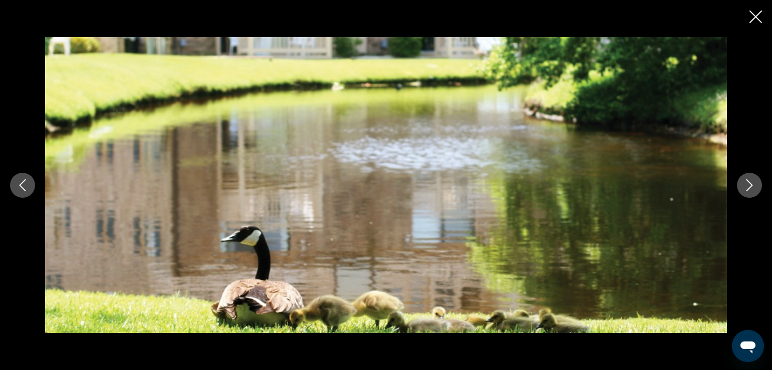
click at [745, 184] on icon "Next image" at bounding box center [749, 185] width 12 height 12
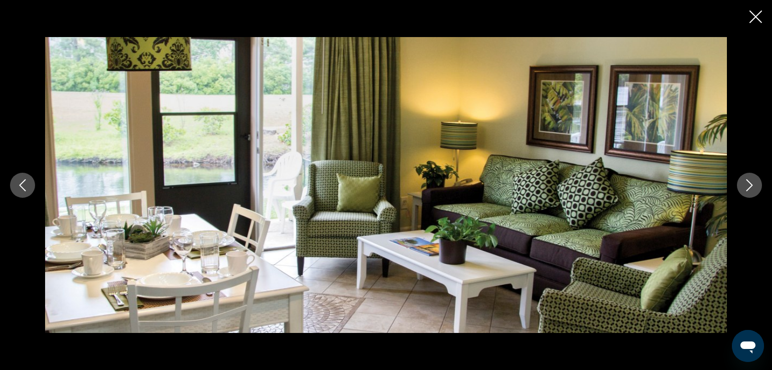
click at [745, 184] on icon "Next image" at bounding box center [749, 185] width 12 height 12
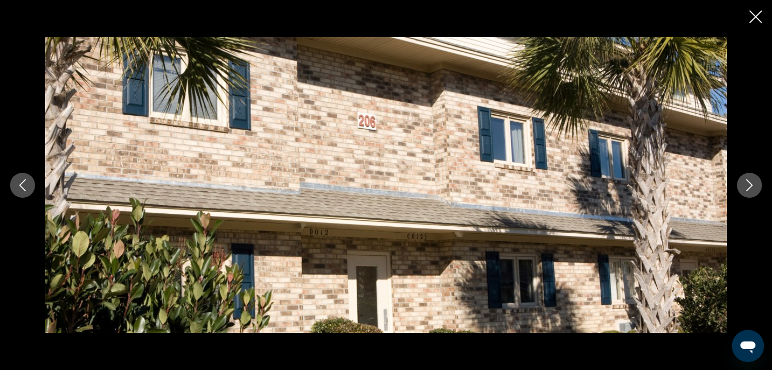
click at [745, 184] on icon "Next image" at bounding box center [749, 185] width 12 height 12
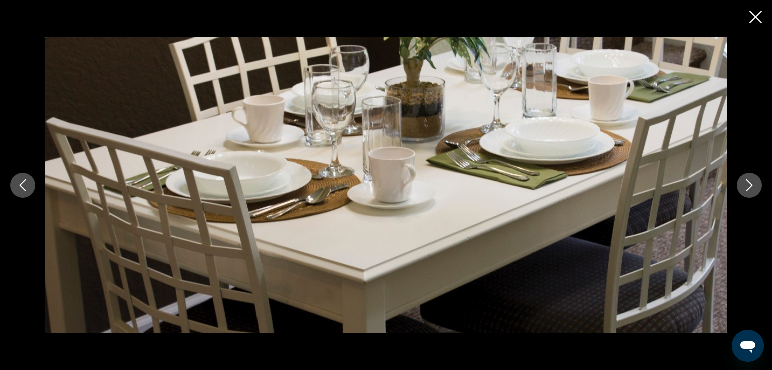
click at [745, 184] on icon "Next image" at bounding box center [749, 185] width 12 height 12
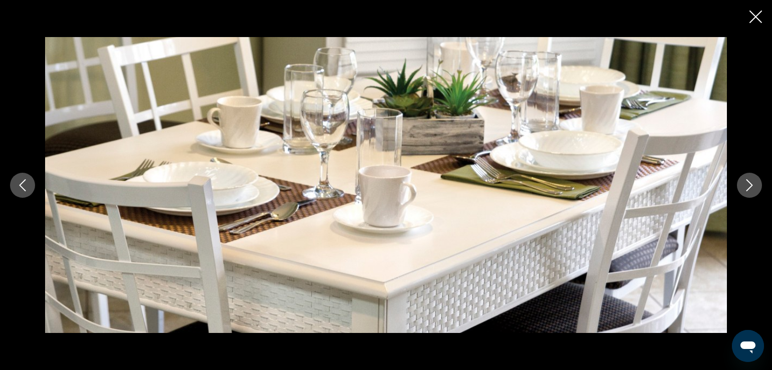
click at [745, 184] on icon "Next image" at bounding box center [749, 185] width 12 height 12
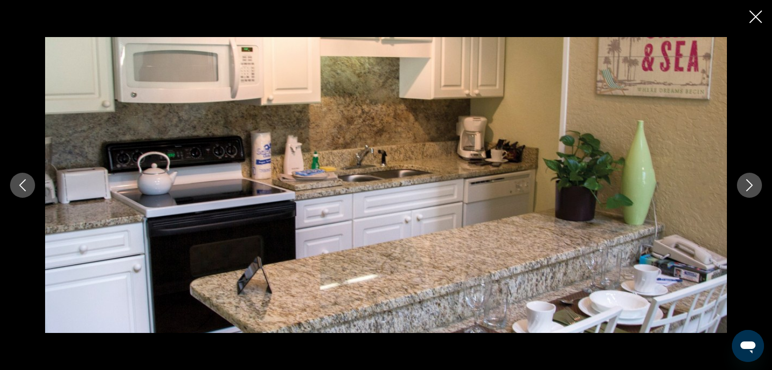
click at [745, 184] on icon "Next image" at bounding box center [749, 185] width 12 height 12
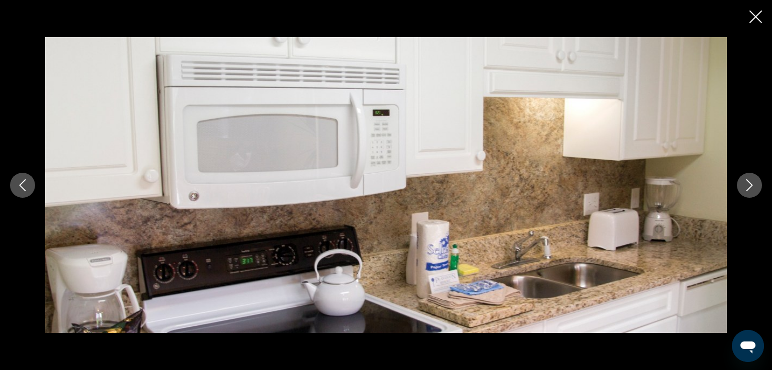
click at [745, 184] on icon "Next image" at bounding box center [749, 185] width 12 height 12
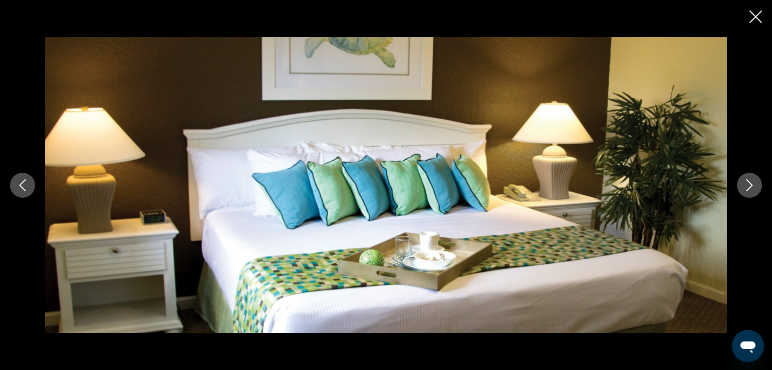
click at [745, 184] on icon "Next image" at bounding box center [749, 185] width 12 height 12
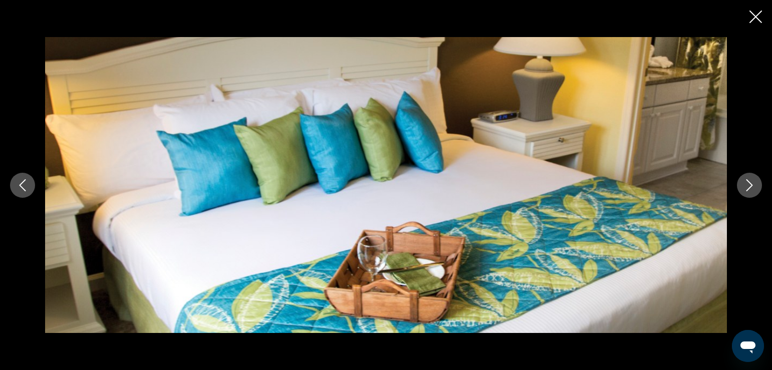
click at [745, 184] on icon "Next image" at bounding box center [749, 185] width 12 height 12
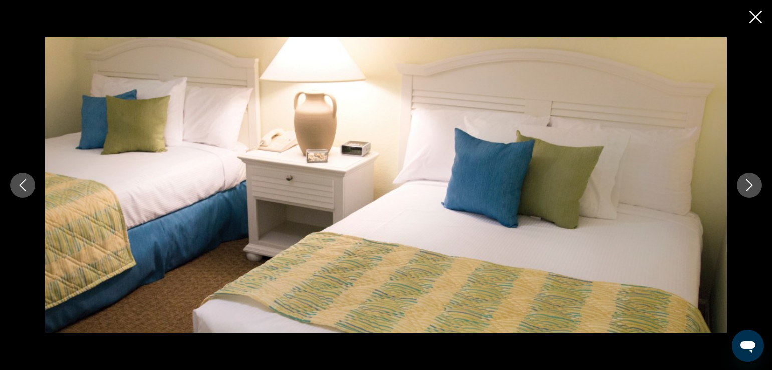
click at [745, 184] on icon "Next image" at bounding box center [749, 185] width 12 height 12
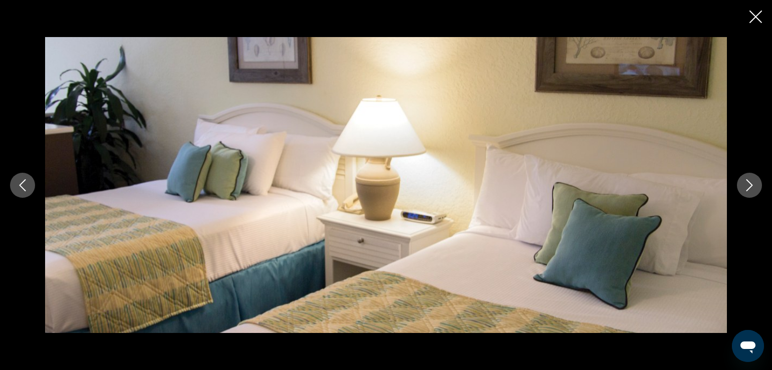
click at [745, 184] on icon "Next image" at bounding box center [749, 185] width 12 height 12
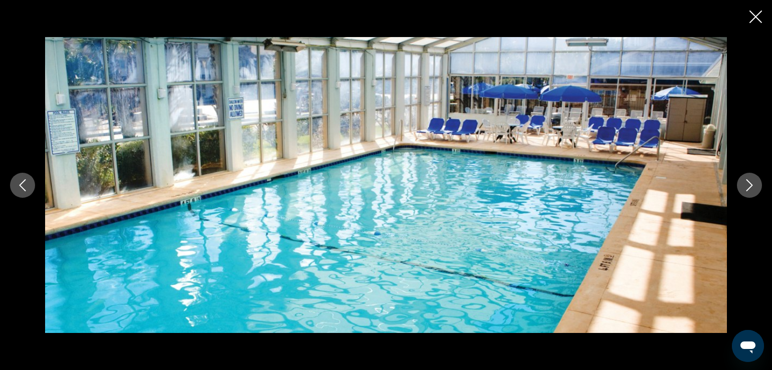
click at [749, 181] on icon "Next image" at bounding box center [749, 185] width 7 height 12
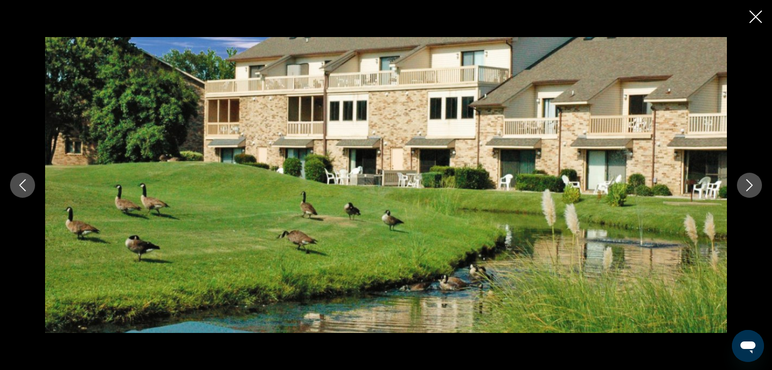
click at [749, 181] on icon "Next image" at bounding box center [749, 185] width 7 height 12
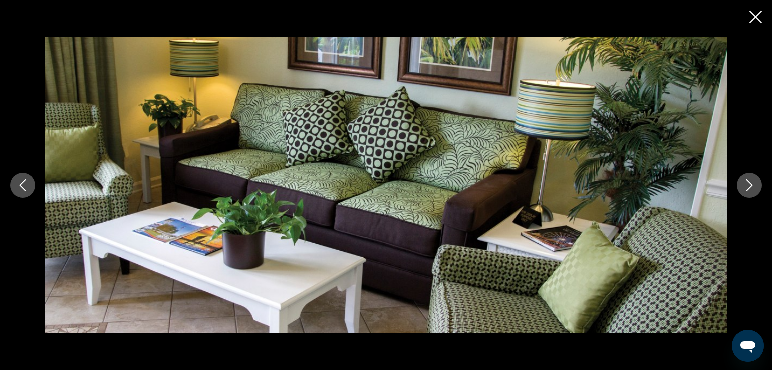
click at [758, 24] on button "Close slideshow" at bounding box center [755, 18] width 13 height 16
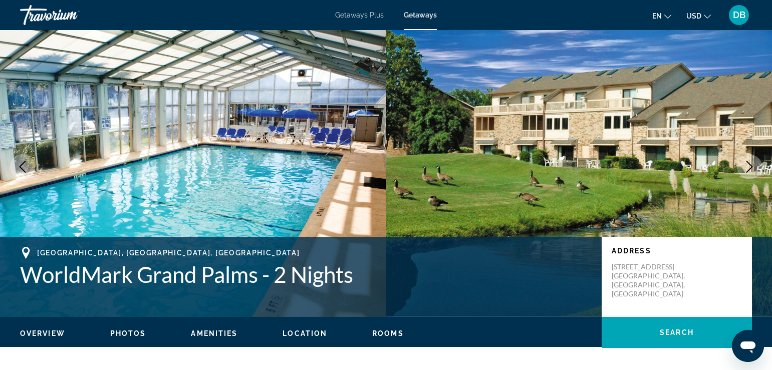
scroll to position [0, 0]
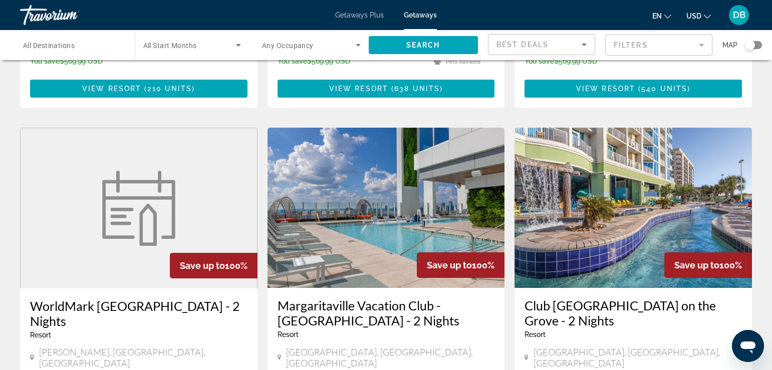
scroll to position [1052, 0]
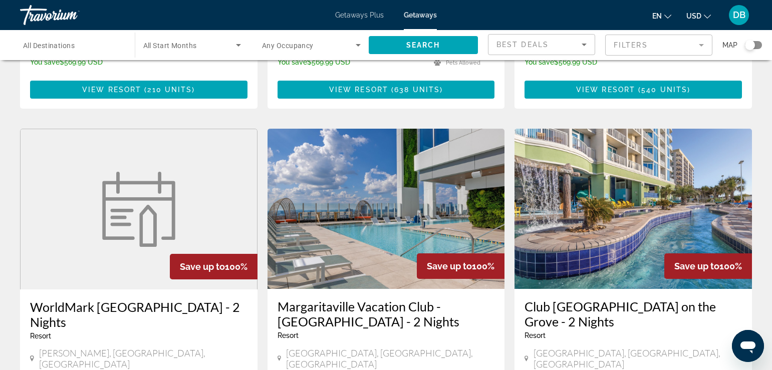
click at [599, 173] on img "Main content" at bounding box center [632, 209] width 237 height 160
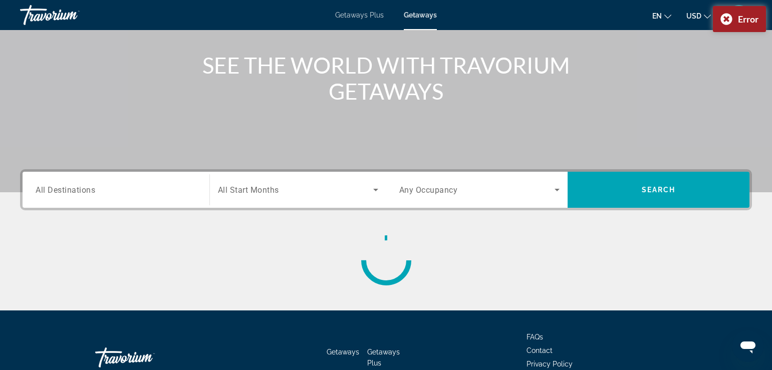
scroll to position [150, 0]
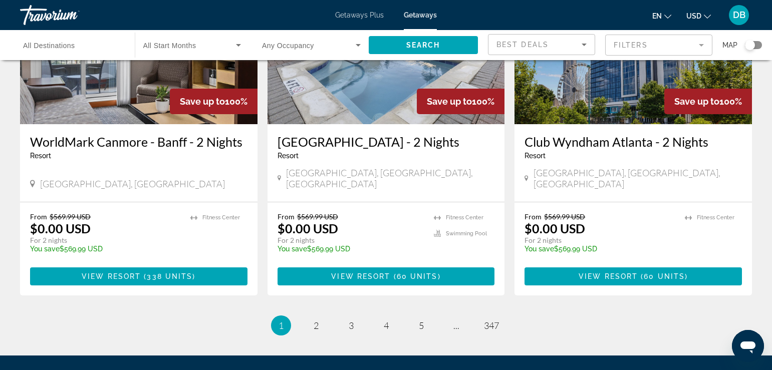
scroll to position [1252, 0]
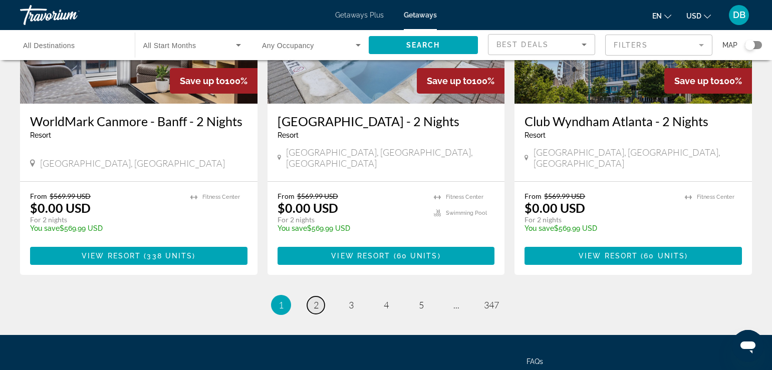
click at [320, 297] on link "page 2" at bounding box center [316, 306] width 18 height 18
